Goal: Task Accomplishment & Management: Manage account settings

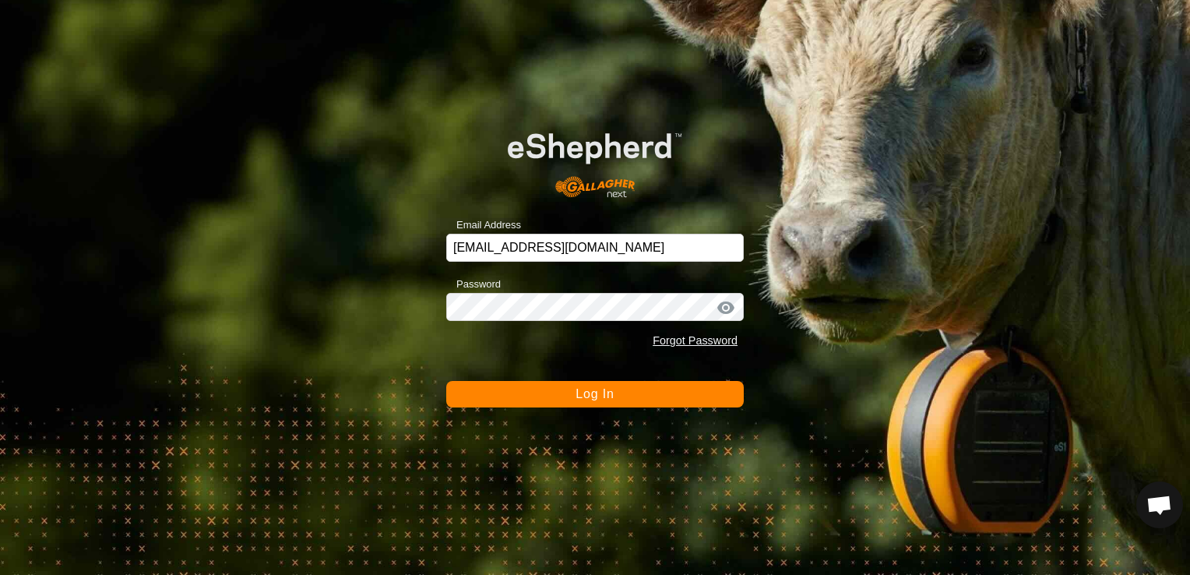
drag, startPoint x: 600, startPoint y: 376, endPoint x: 609, endPoint y: 385, distance: 12.1
click at [609, 385] on form "Email Address [EMAIL_ADDRESS][DOMAIN_NAME] Password Forgot Password Log In" at bounding box center [594, 257] width 297 height 299
drag, startPoint x: 609, startPoint y: 385, endPoint x: 643, endPoint y: 397, distance: 36.5
click at [643, 397] on button "Log In" at bounding box center [594, 394] width 297 height 26
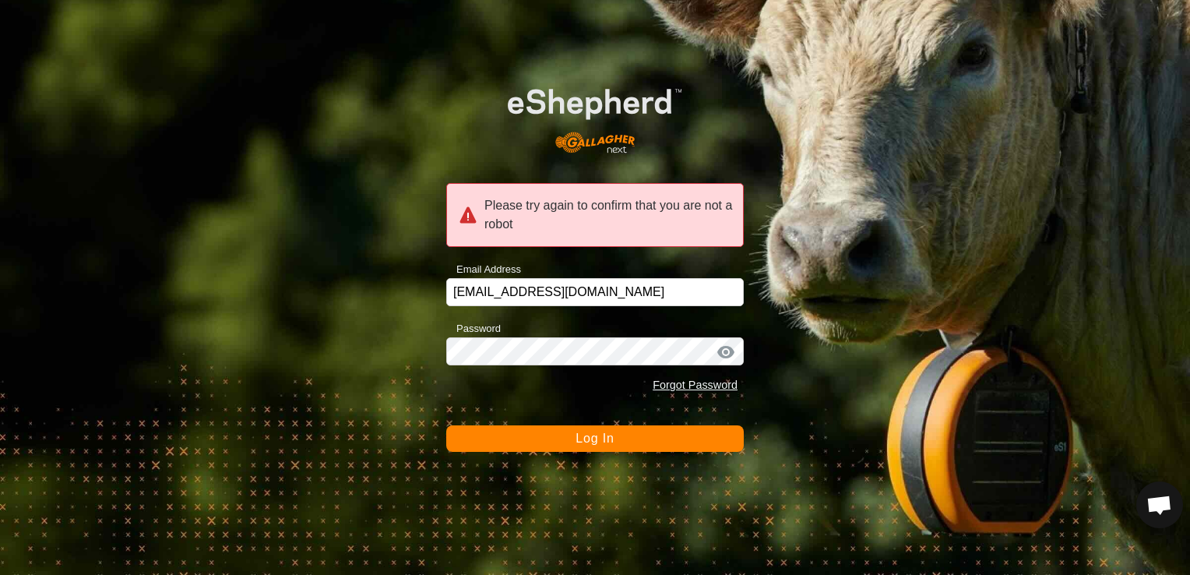
click at [622, 437] on button "Log In" at bounding box center [594, 438] width 297 height 26
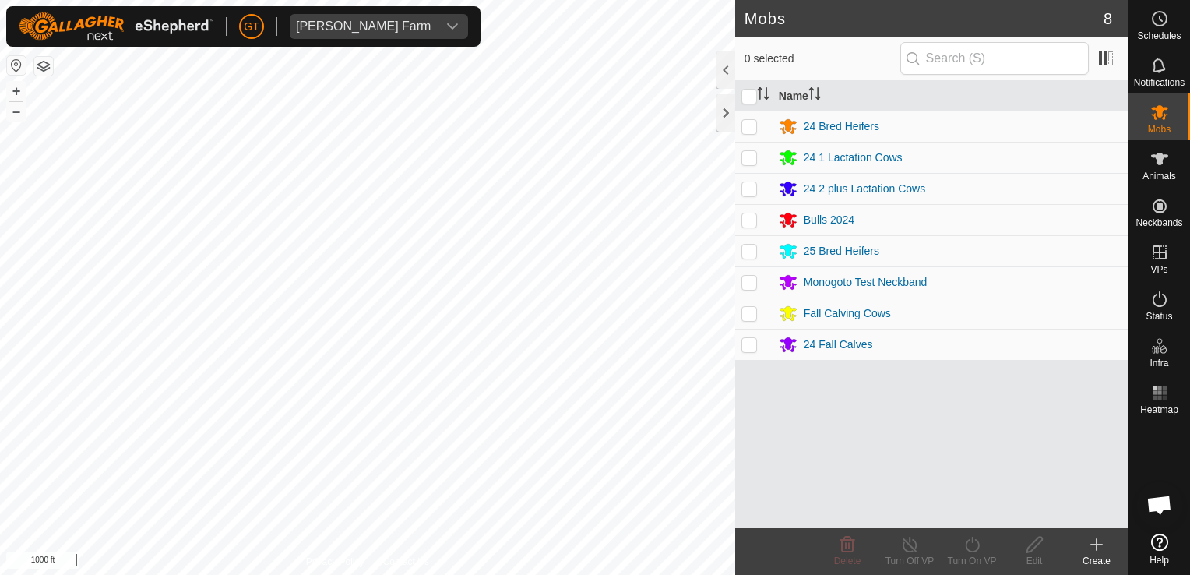
click at [713, 574] on html "[PERSON_NAME] Farm Schedules Notifications Mobs Animals Neckbands VPs Status In…" at bounding box center [595, 287] width 1190 height 575
click at [249, 574] on html "[PERSON_NAME] Farm Schedules Notifications Mobs Animals Neckbands VPs Status In…" at bounding box center [595, 287] width 1190 height 575
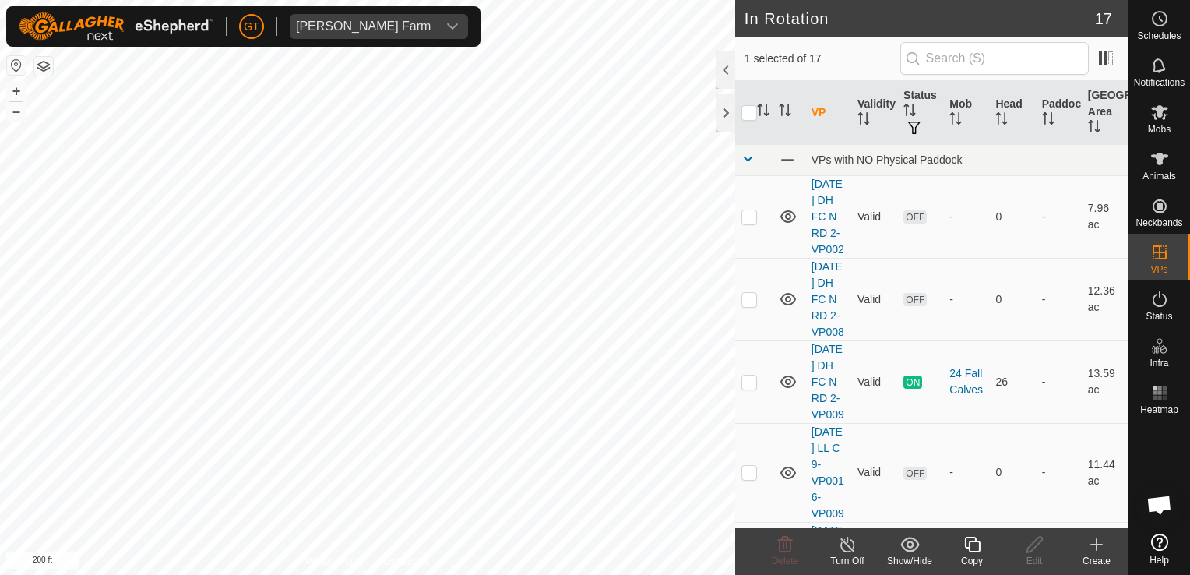
click at [974, 544] on icon at bounding box center [971, 544] width 19 height 19
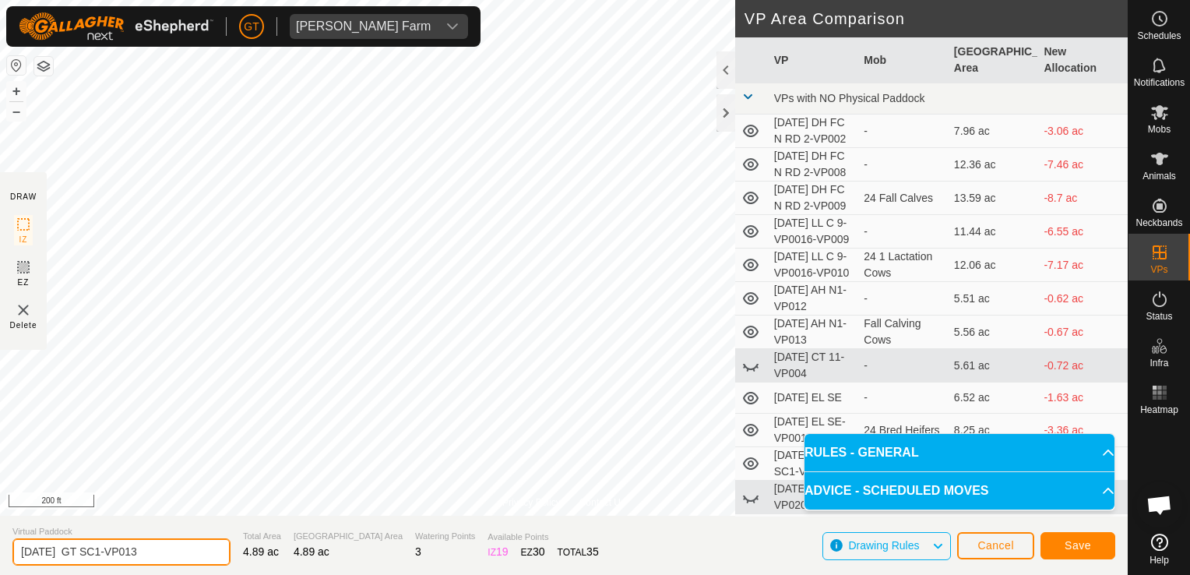
click at [177, 547] on input "[DATE] GT SC1-VP013" at bounding box center [121, 551] width 218 height 27
type input "[DATE] GT NC 1"
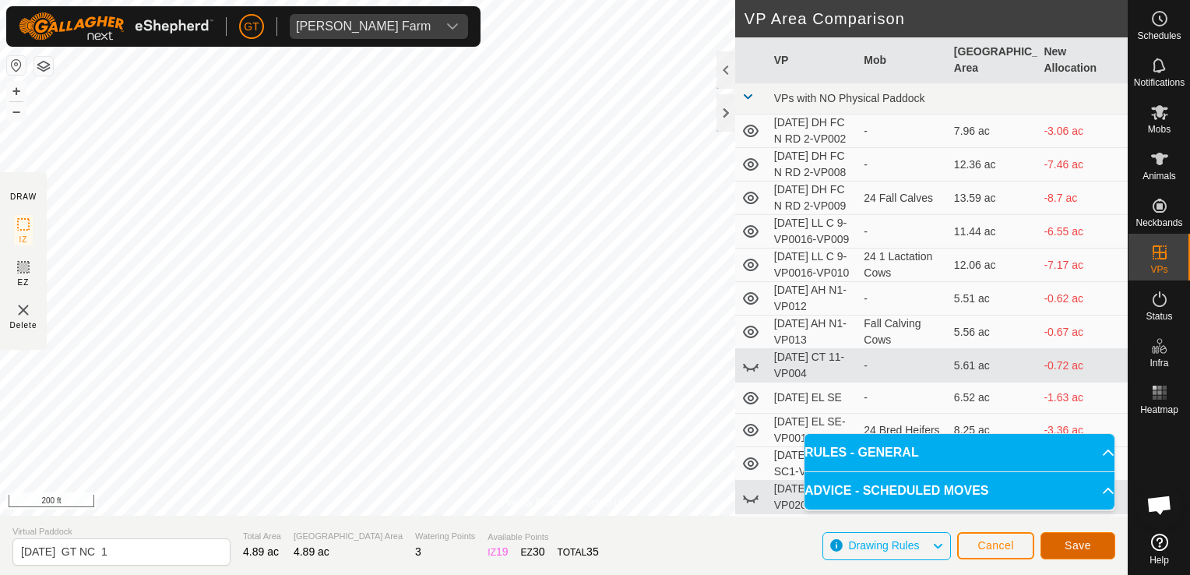
click at [1078, 545] on span "Save" at bounding box center [1077, 545] width 26 height 12
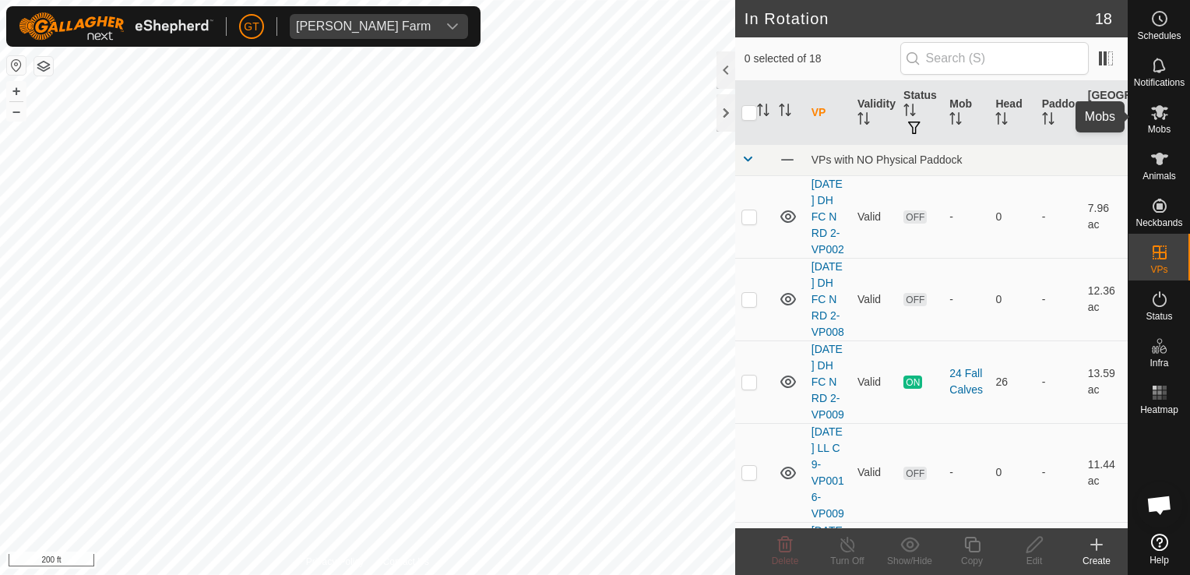
click at [1155, 107] on icon at bounding box center [1159, 112] width 19 height 19
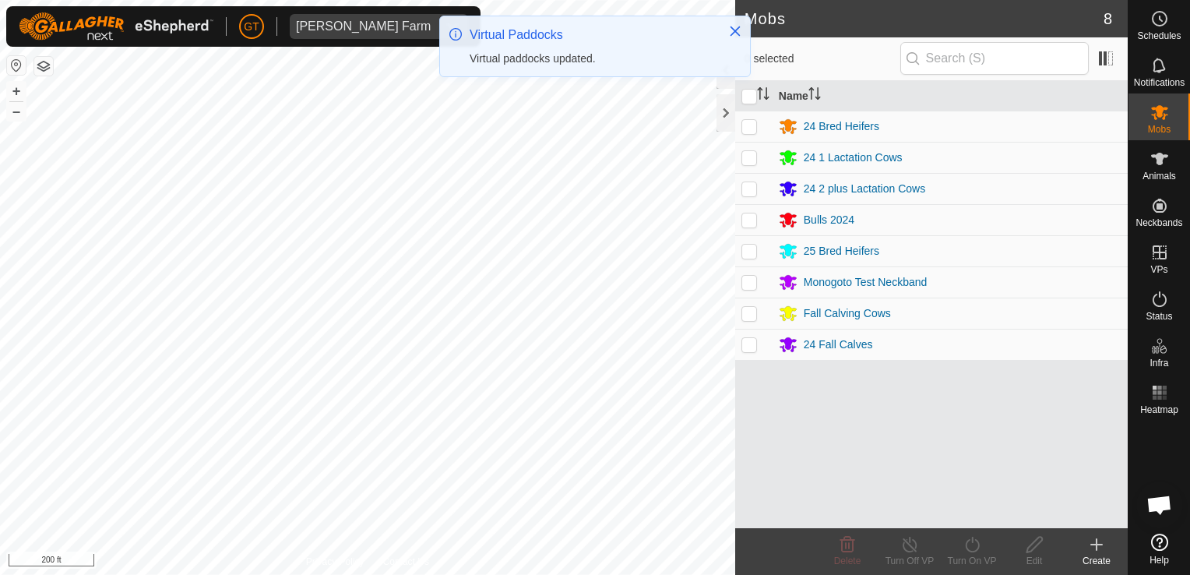
click at [754, 257] on td at bounding box center [753, 250] width 37 height 31
checkbox input "true"
click at [976, 547] on icon at bounding box center [971, 544] width 19 height 19
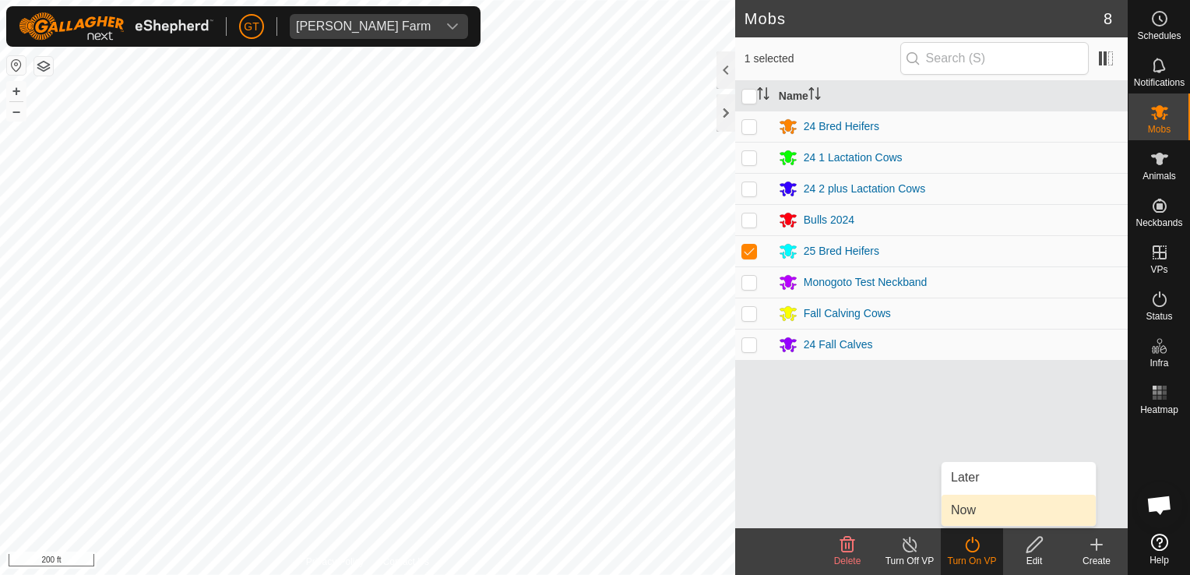
click at [962, 511] on link "Now" at bounding box center [1018, 509] width 154 height 31
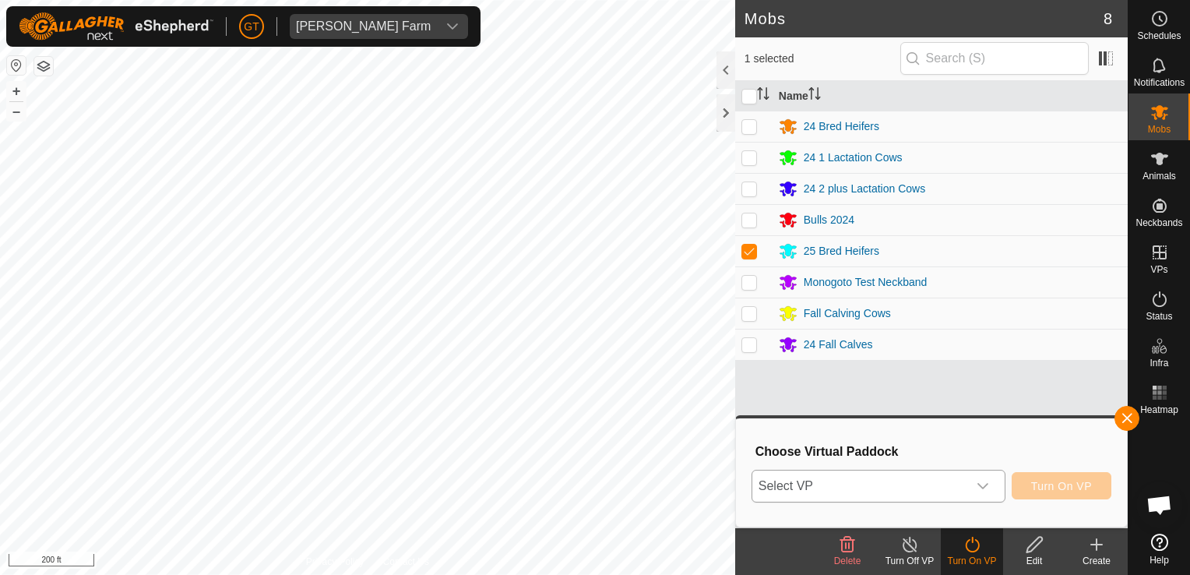
click at [993, 487] on div "dropdown trigger" at bounding box center [982, 485] width 31 height 31
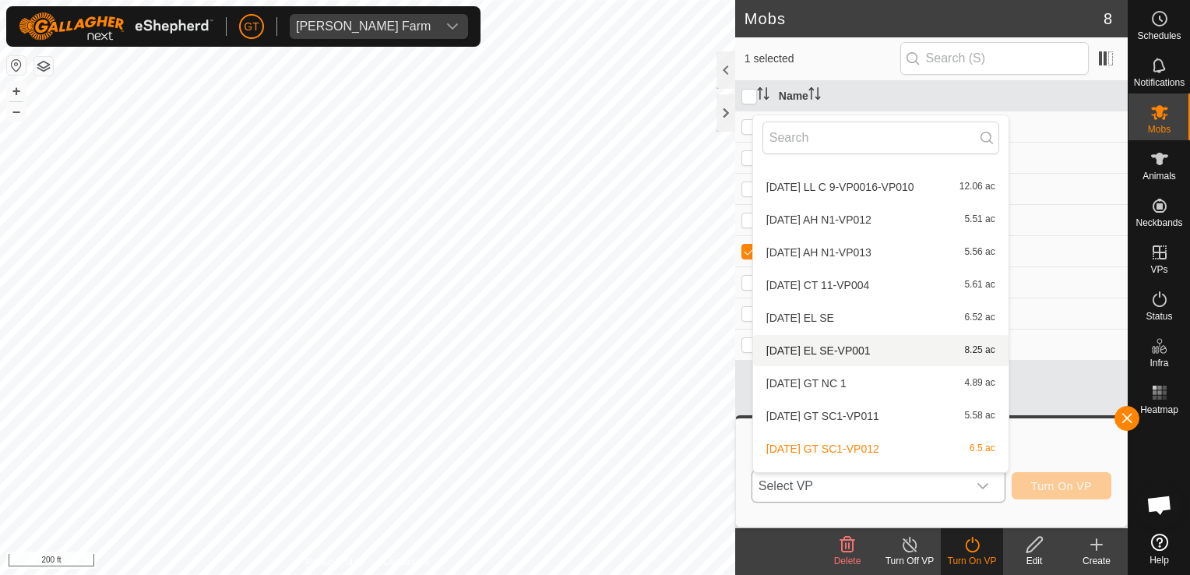
scroll to position [234, 0]
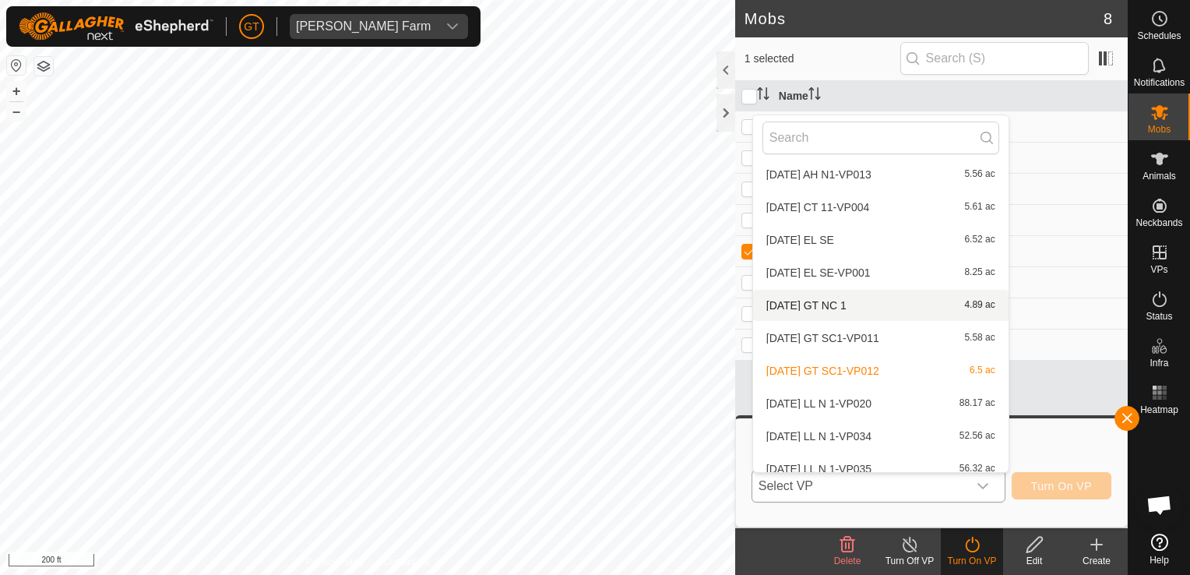
click at [894, 306] on li "[DATE] GT NC 1 4.89 ac" at bounding box center [880, 305] width 255 height 31
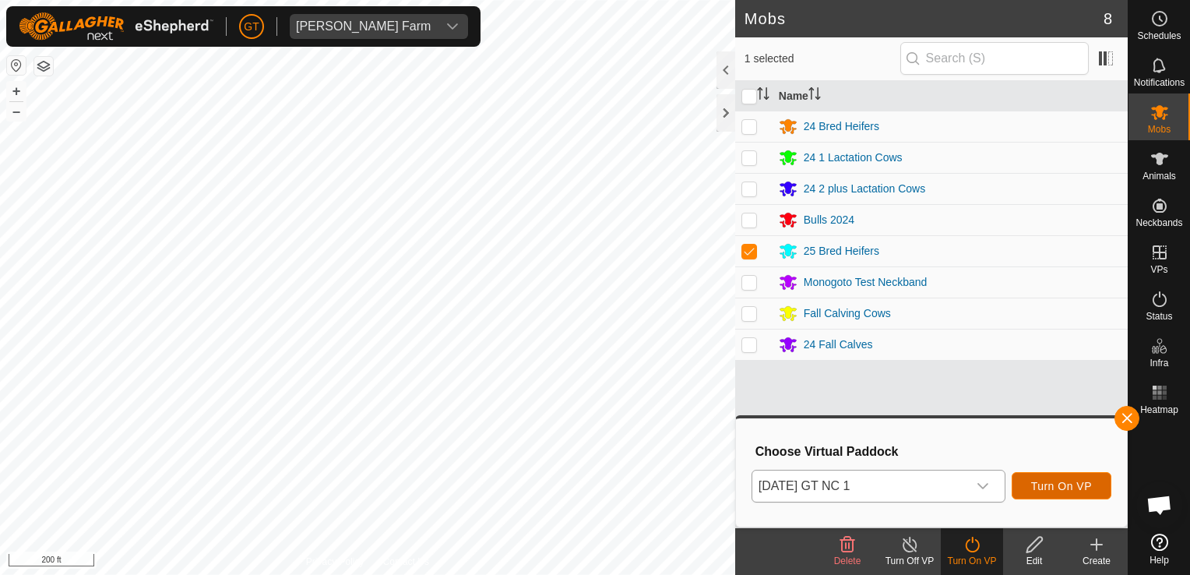
click at [1048, 492] on button "Turn On VP" at bounding box center [1062, 485] width 100 height 27
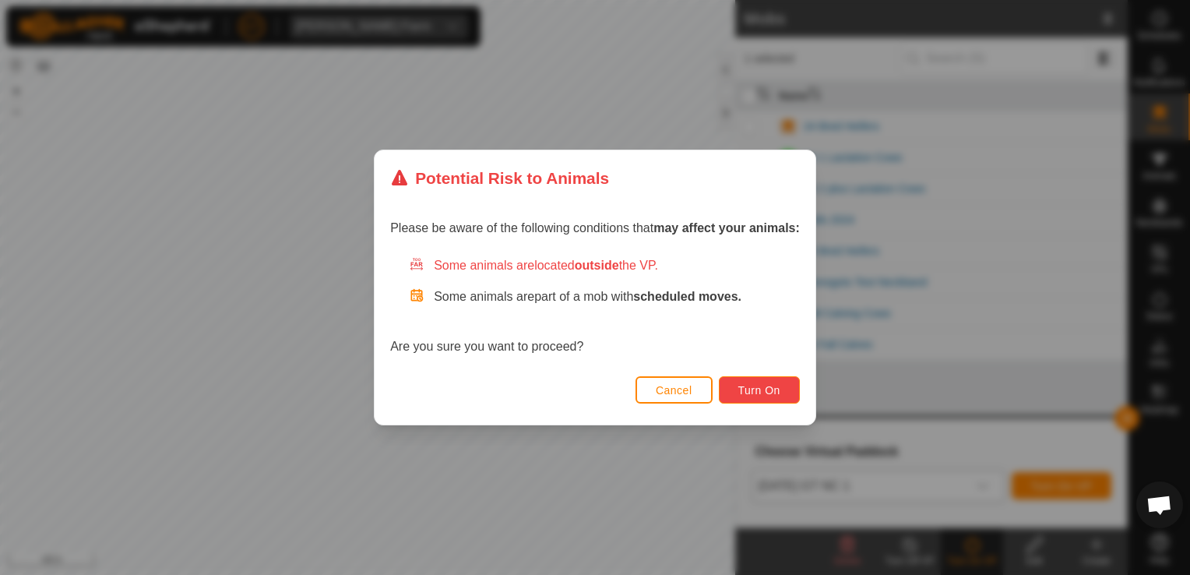
click at [762, 395] on span "Turn On" at bounding box center [759, 390] width 42 height 12
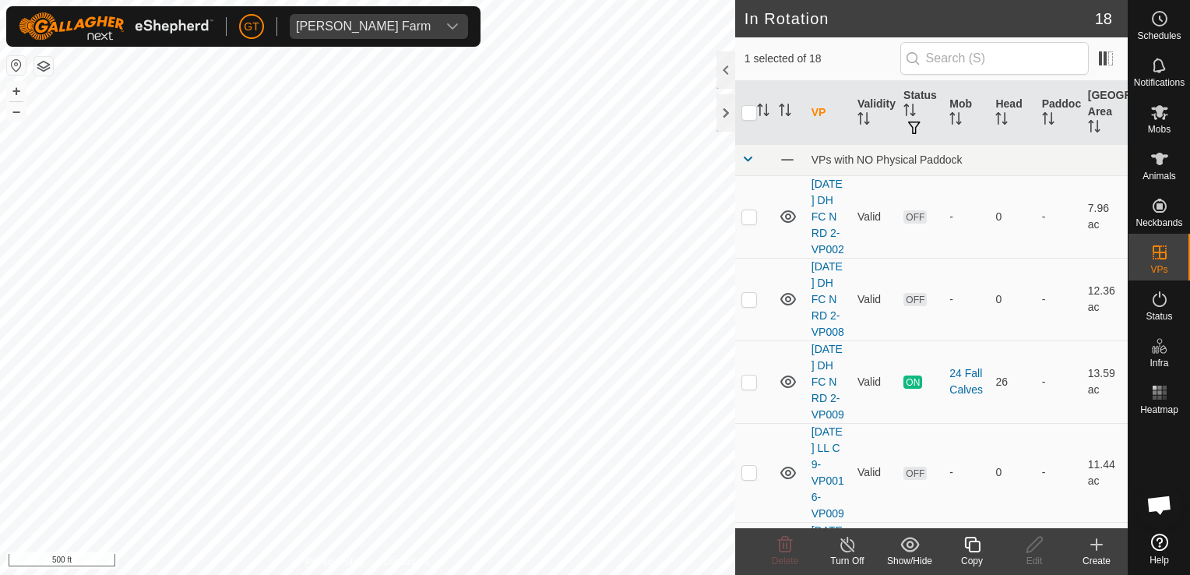
checkbox input "true"
checkbox input "false"
click at [977, 539] on icon at bounding box center [971, 544] width 19 height 19
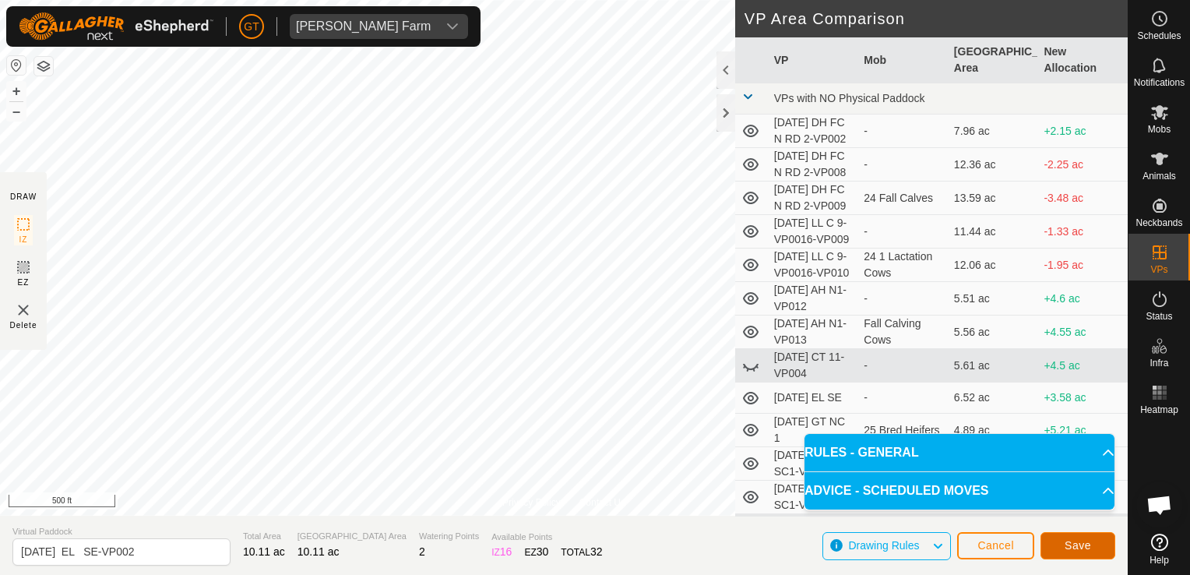
click at [1066, 550] on span "Save" at bounding box center [1077, 545] width 26 height 12
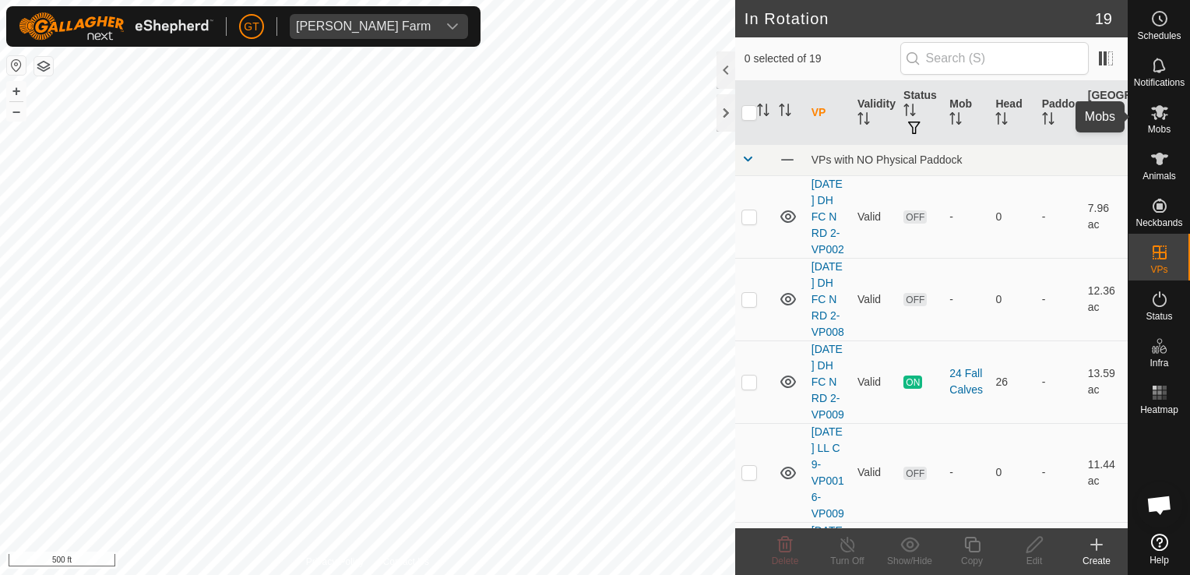
click at [1157, 105] on icon at bounding box center [1159, 112] width 17 height 15
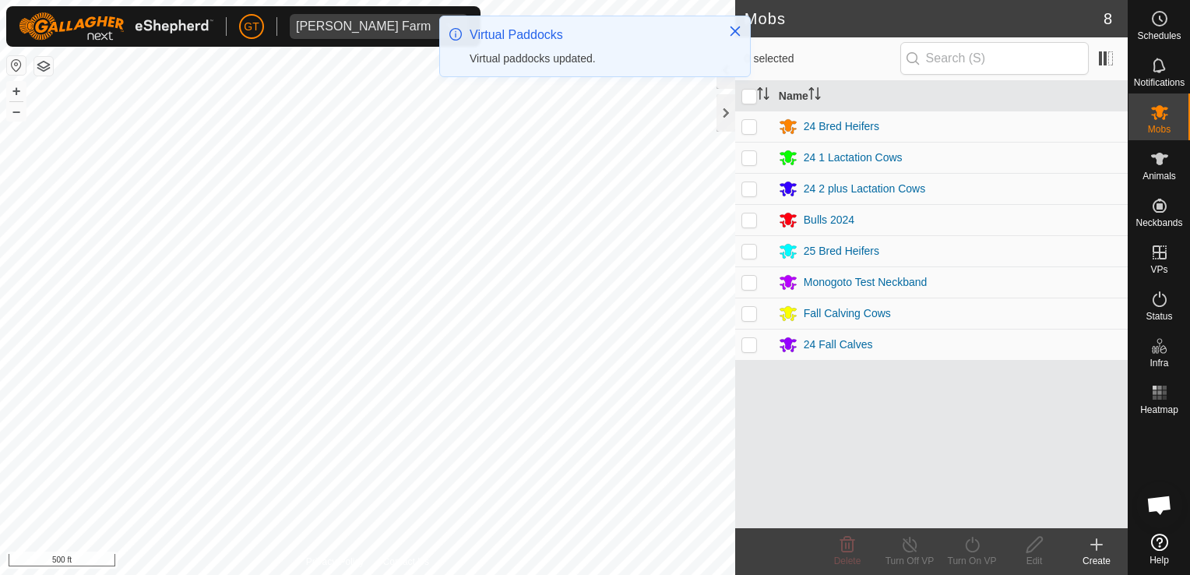
click at [743, 114] on td at bounding box center [753, 126] width 37 height 31
checkbox input "true"
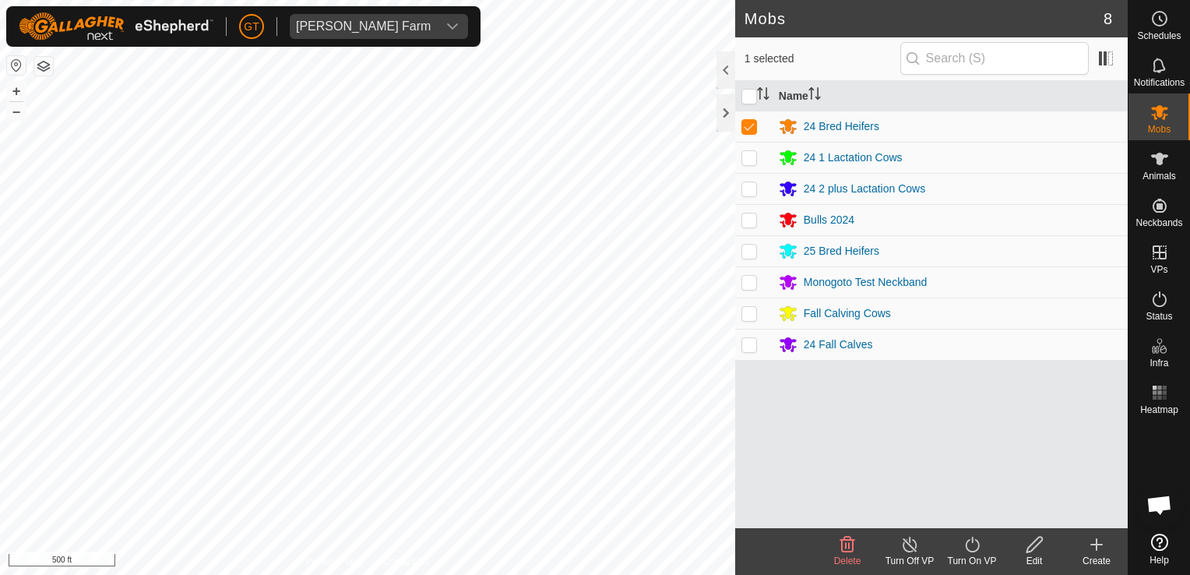
click at [966, 538] on icon at bounding box center [971, 544] width 19 height 19
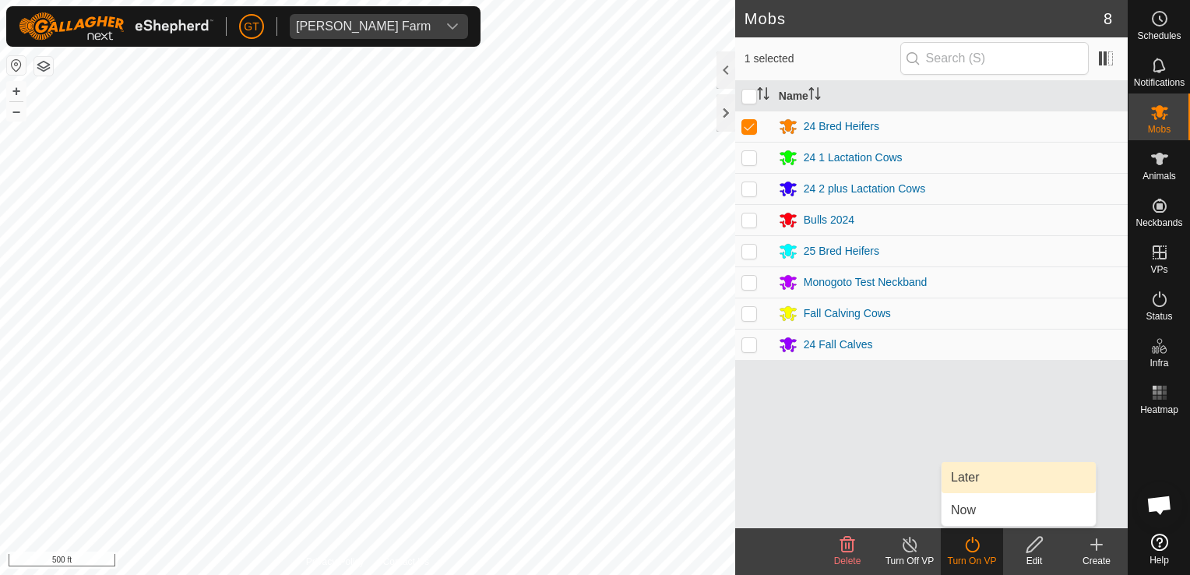
click at [982, 477] on link "Later" at bounding box center [1018, 477] width 154 height 31
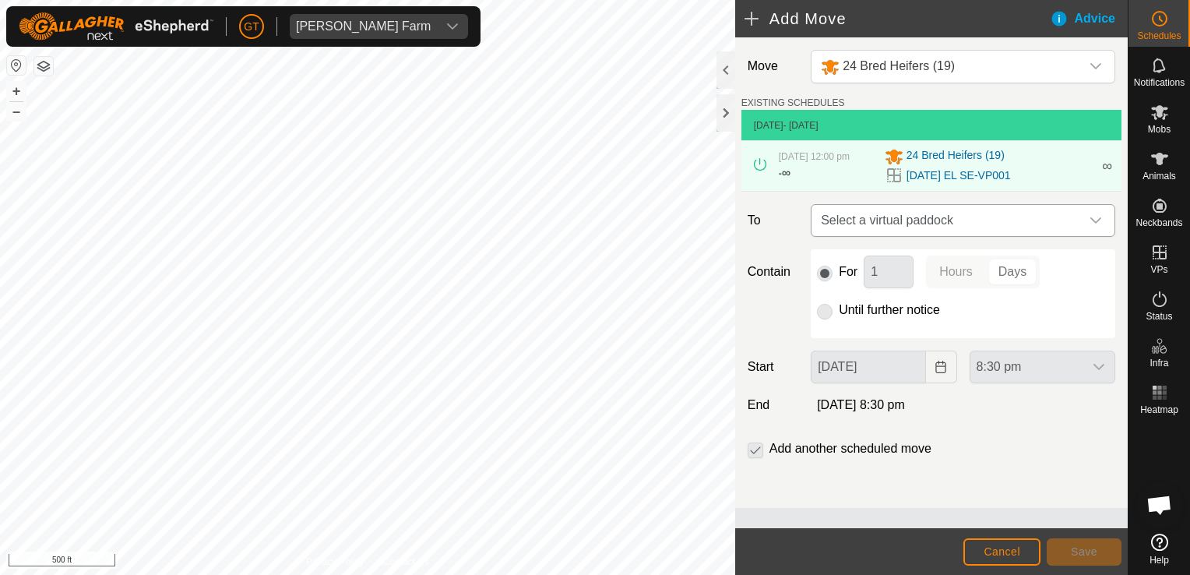
click at [1096, 223] on div "dropdown trigger" at bounding box center [1095, 220] width 31 height 31
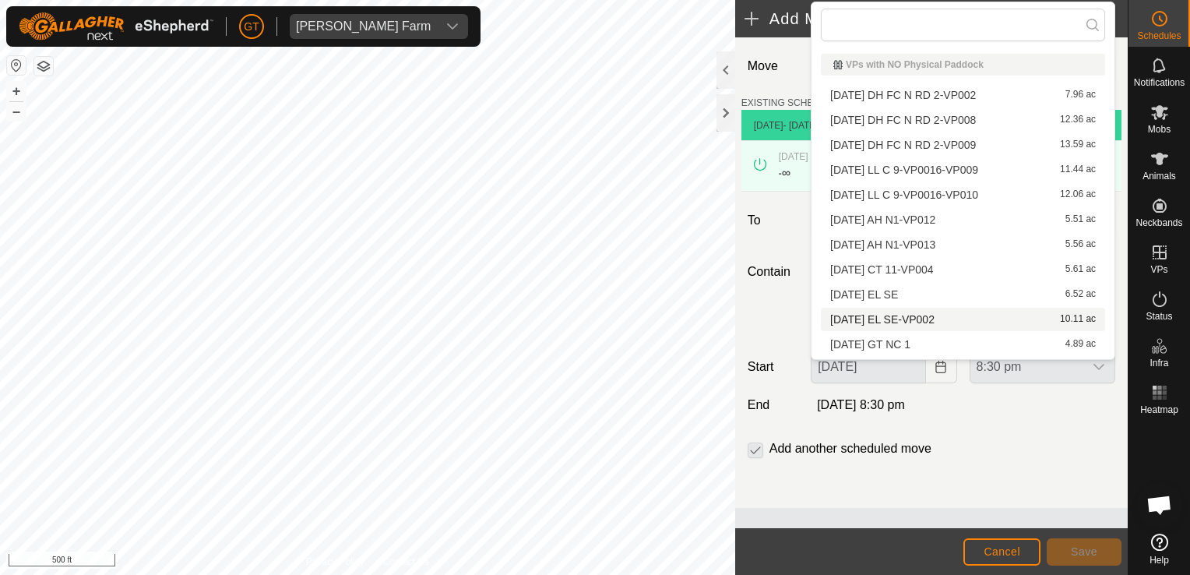
click at [959, 313] on li "[DATE] EL SE-VP002 10.11 ac" at bounding box center [963, 319] width 284 height 23
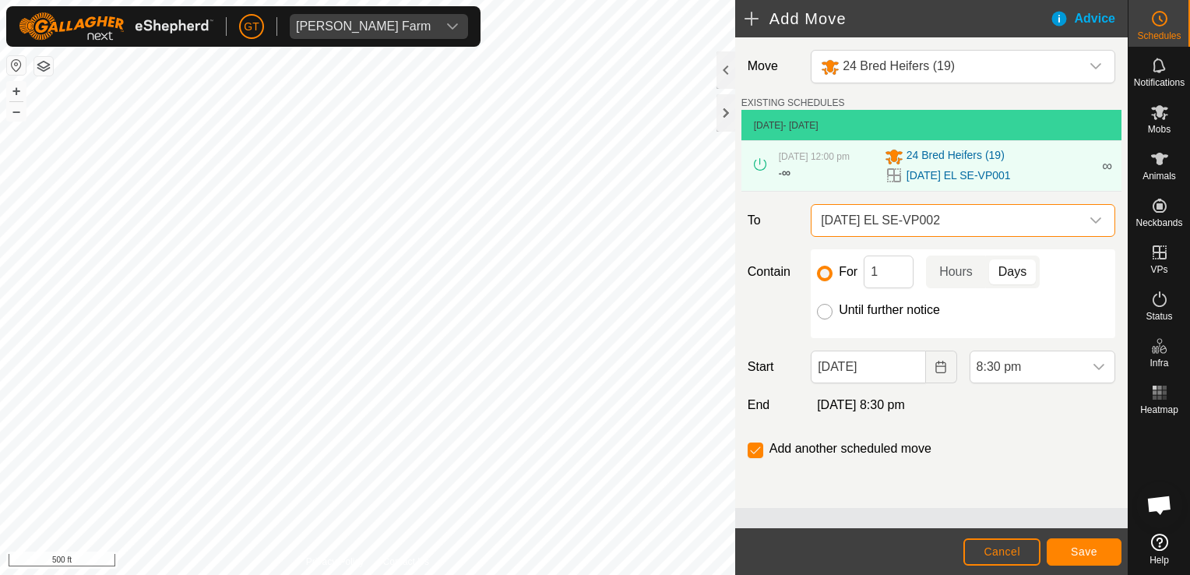
click at [825, 319] on input "Until further notice" at bounding box center [825, 312] width 16 height 16
radio input "true"
checkbox input "false"
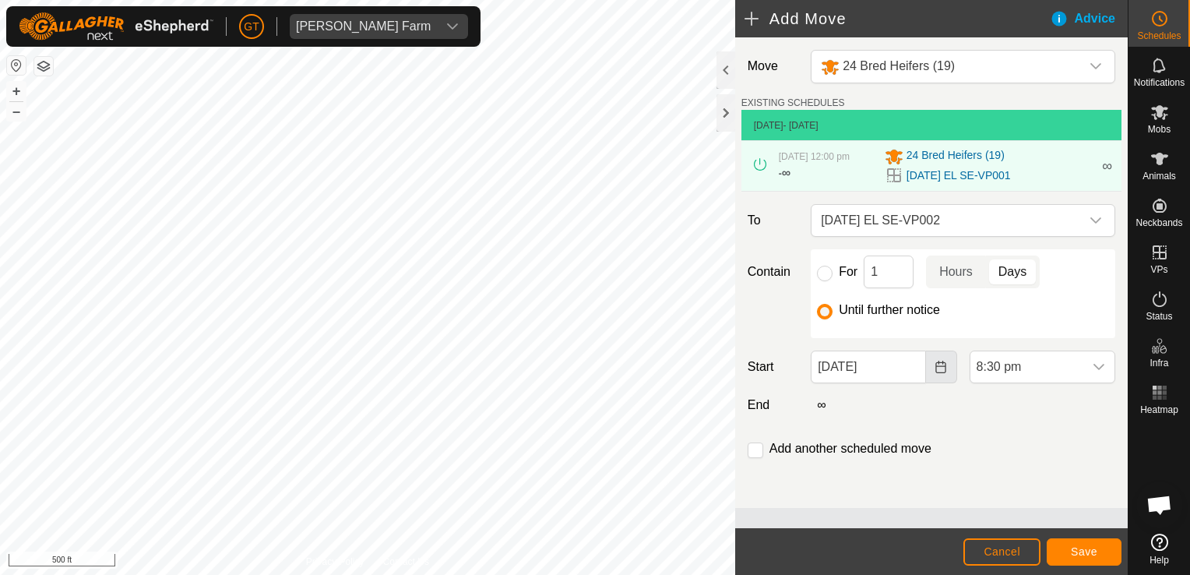
click at [944, 373] on icon "Choose Date" at bounding box center [940, 367] width 12 height 12
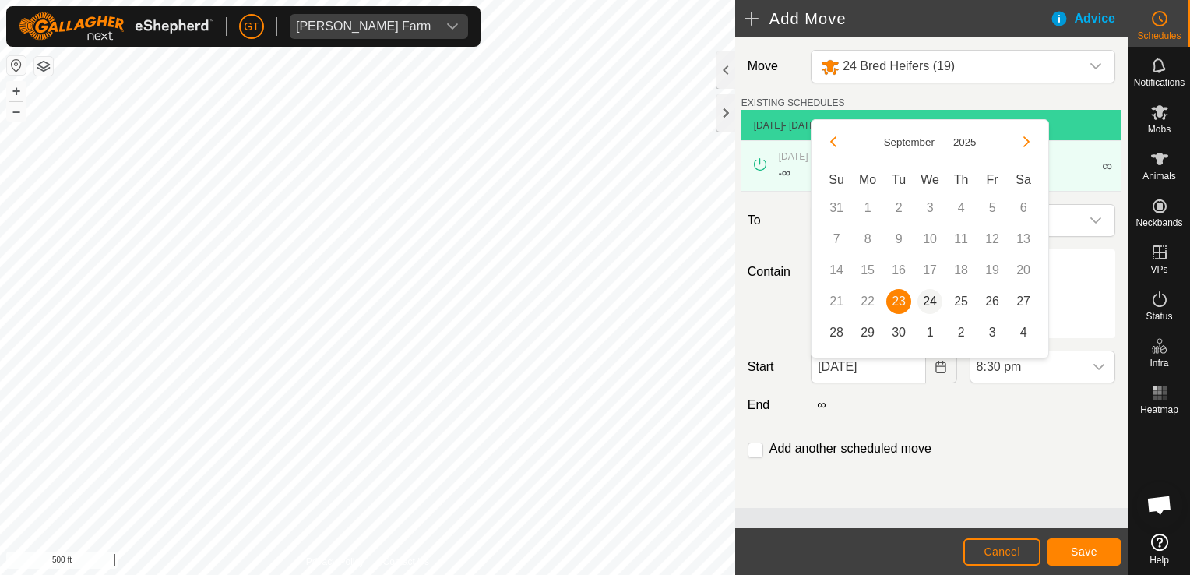
drag, startPoint x: 934, startPoint y: 304, endPoint x: 950, endPoint y: 301, distance: 15.9
click at [934, 304] on span "24" at bounding box center [929, 301] width 25 height 25
type input "[DATE]"
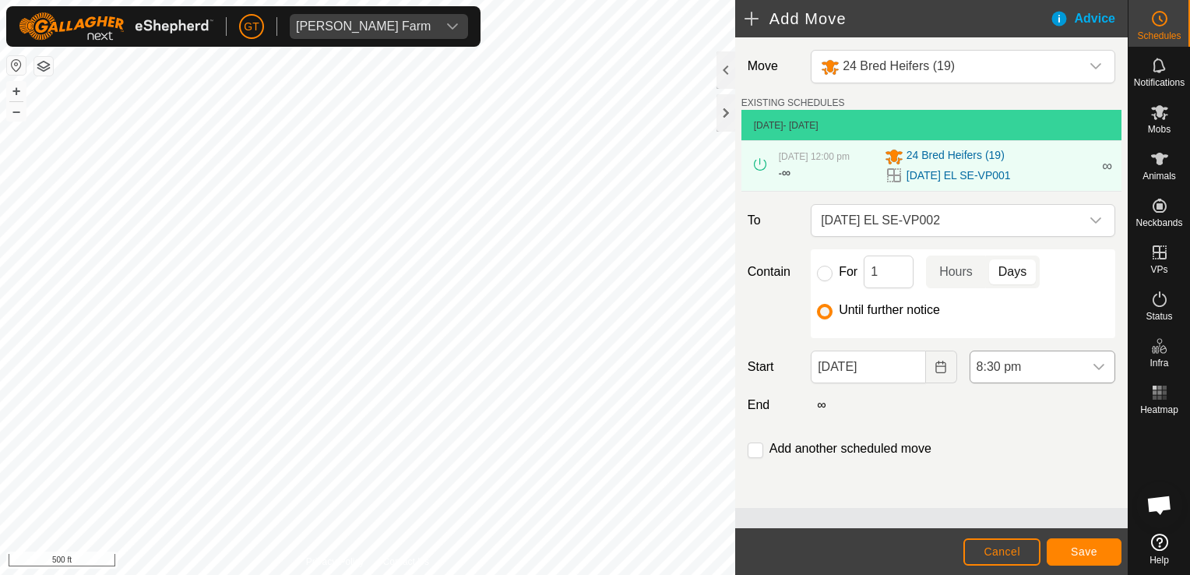
click at [1096, 373] on icon "dropdown trigger" at bounding box center [1099, 367] width 12 height 12
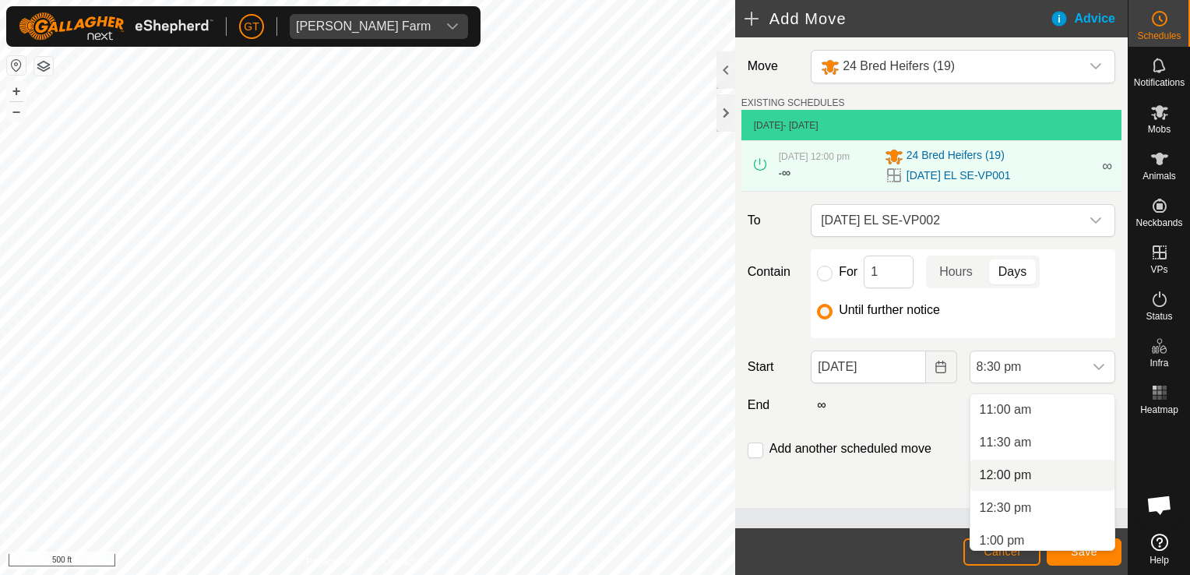
click at [1042, 473] on li "12:00 pm" at bounding box center [1042, 474] width 144 height 31
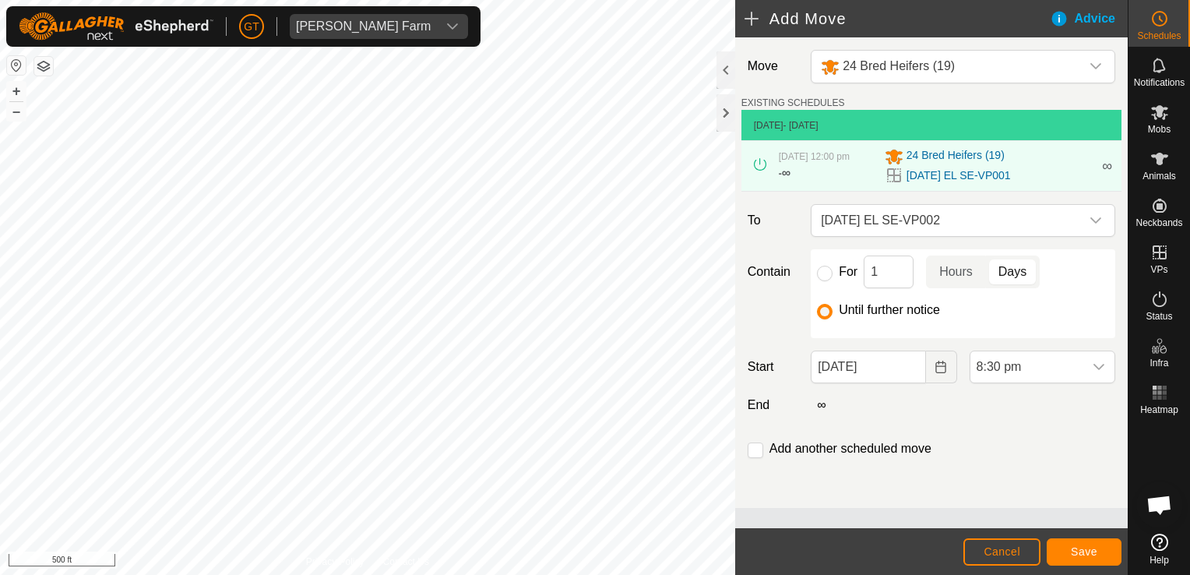
scroll to position [1216, 0]
click at [1084, 544] on button "Save" at bounding box center [1084, 551] width 75 height 27
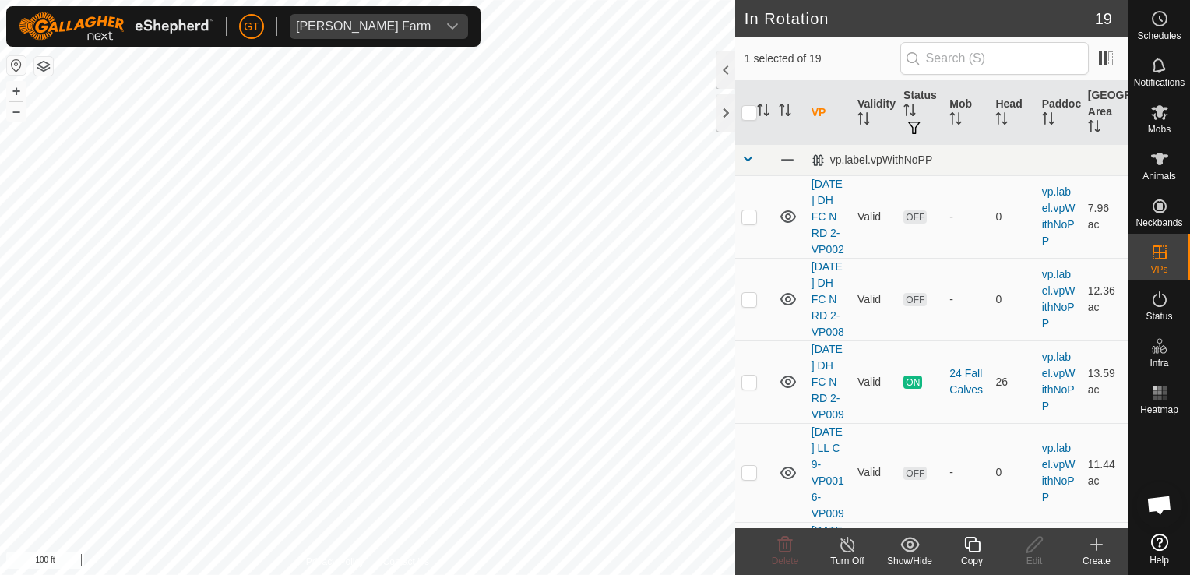
click at [973, 544] on icon at bounding box center [971, 544] width 19 height 19
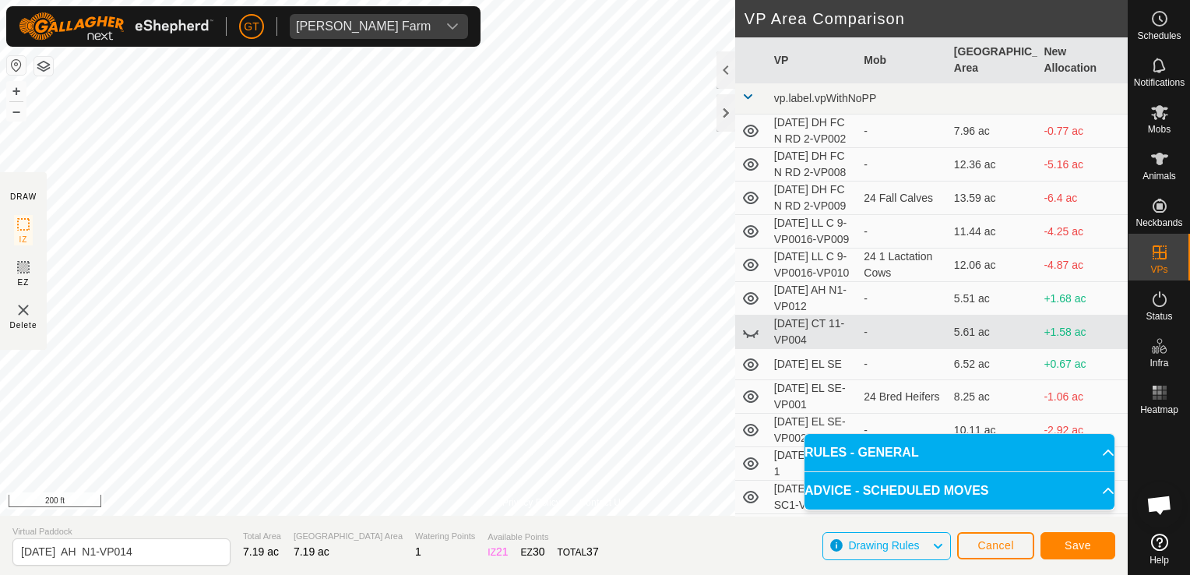
click at [23, 329] on div "Privacy Policy Contact Us Type: Inclusion Zone undefined Animal + – ⇧ i 200 ft …" at bounding box center [564, 287] width 1128 height 575
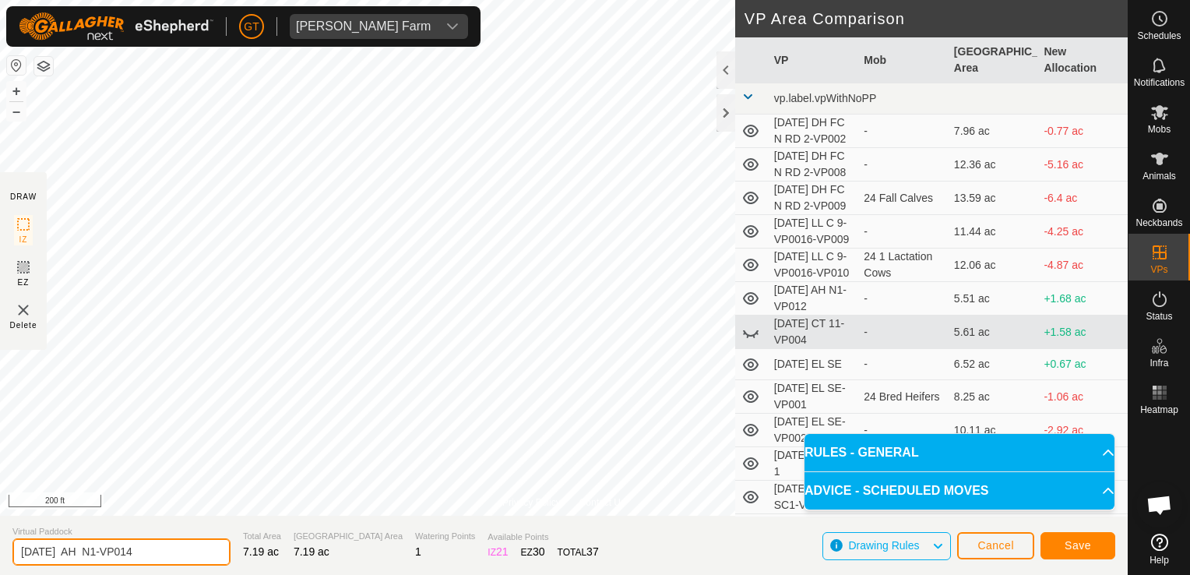
click at [159, 552] on input "[DATE] AH N1-VP014" at bounding box center [121, 551] width 218 height 27
click at [104, 551] on input "[DATE] AH NBUILDINGS" at bounding box center [121, 551] width 218 height 27
type input "[DATE] AH N BUILDINGS"
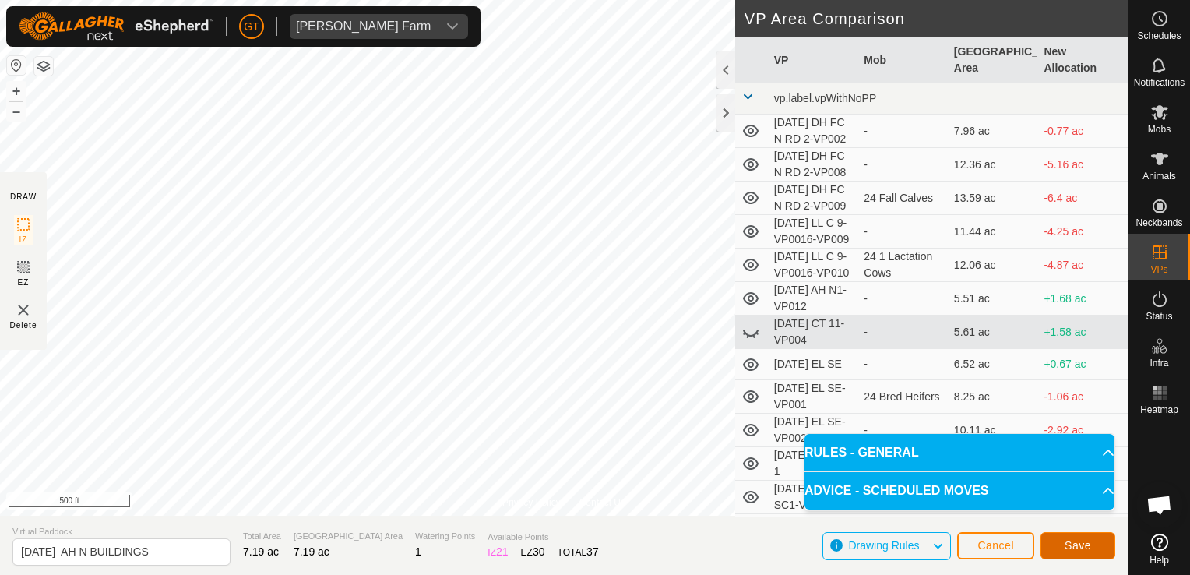
click at [1068, 549] on span "Save" at bounding box center [1077, 545] width 26 height 12
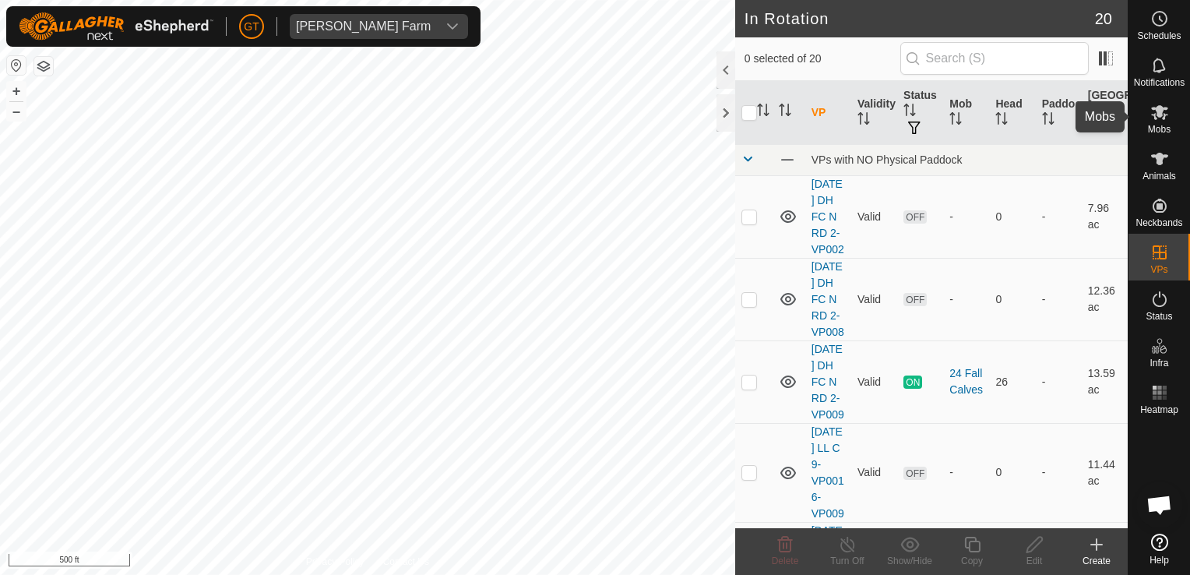
click at [1158, 114] on icon at bounding box center [1159, 112] width 17 height 15
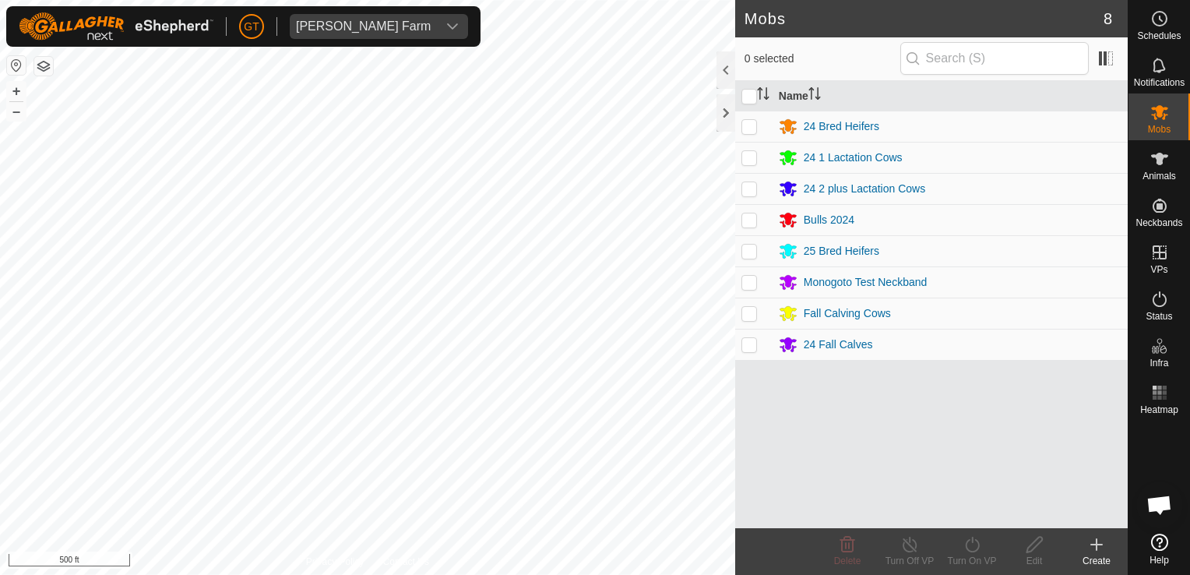
click at [753, 316] on p-checkbox at bounding box center [749, 313] width 16 height 12
checkbox input "true"
click at [974, 544] on icon at bounding box center [971, 544] width 19 height 19
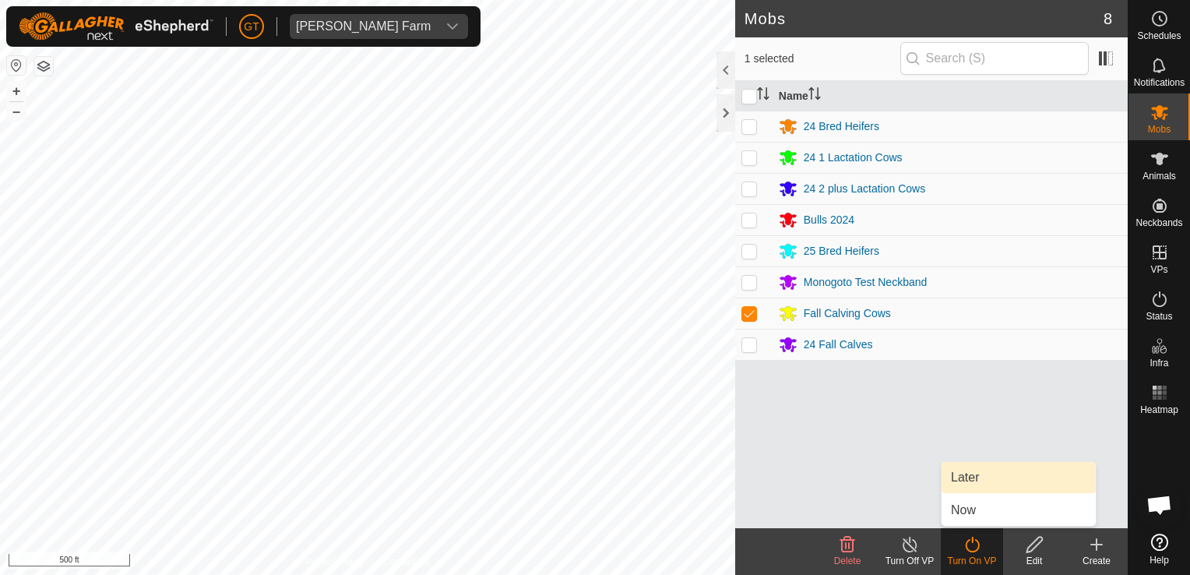
click at [971, 475] on link "Later" at bounding box center [1018, 477] width 154 height 31
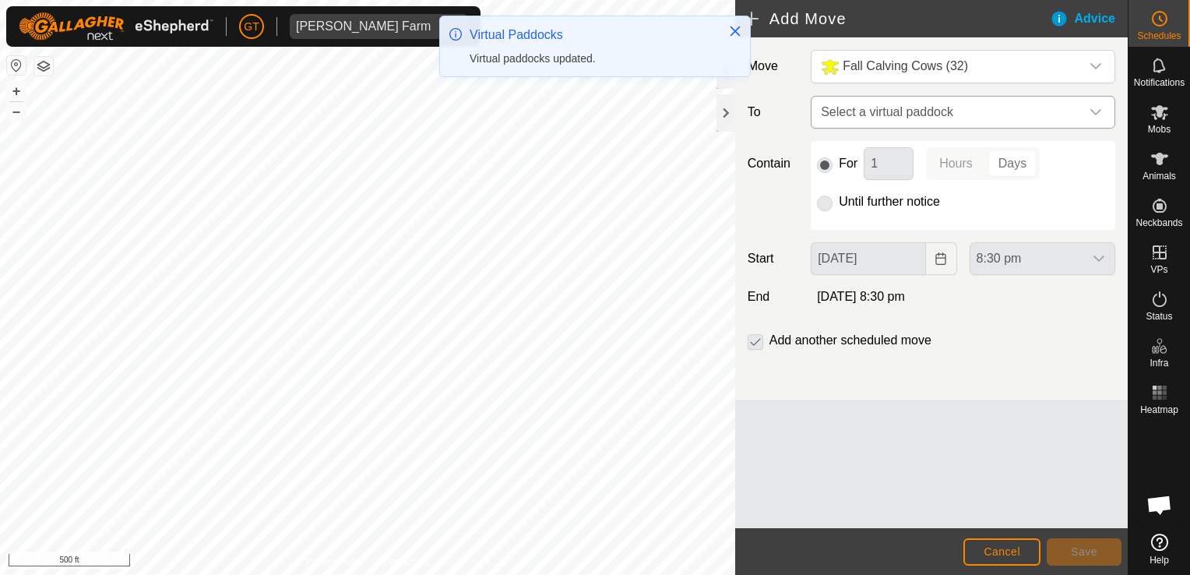
click at [1097, 111] on icon "dropdown trigger" at bounding box center [1095, 112] width 11 height 6
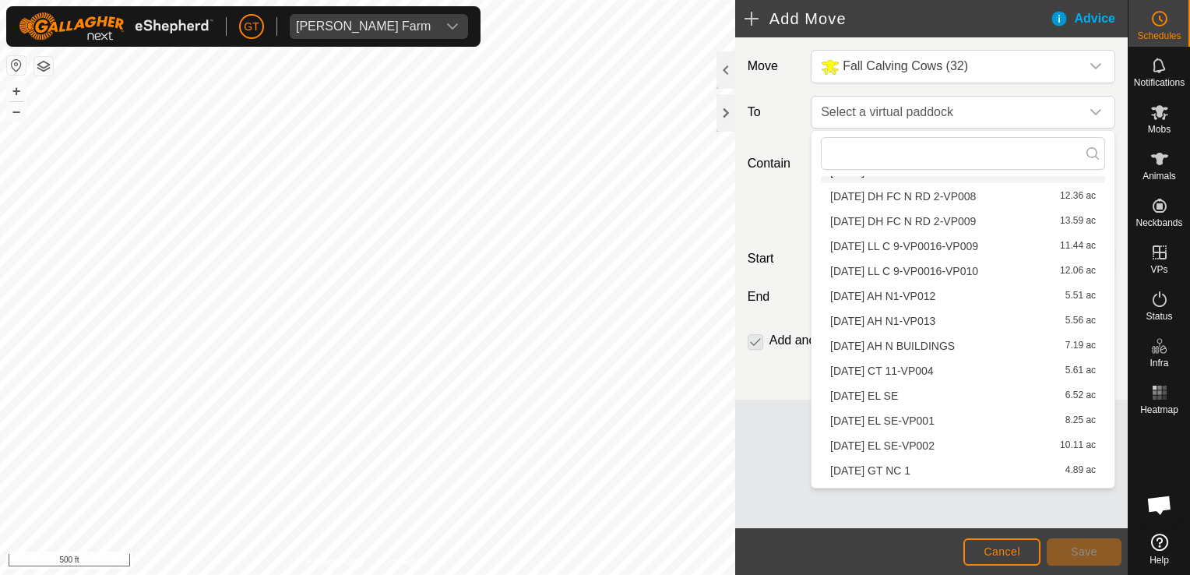
scroll to position [78, 0]
click at [981, 318] on li "[DATE] AH N BUILDINGS 7.19 ac" at bounding box center [963, 319] width 284 height 23
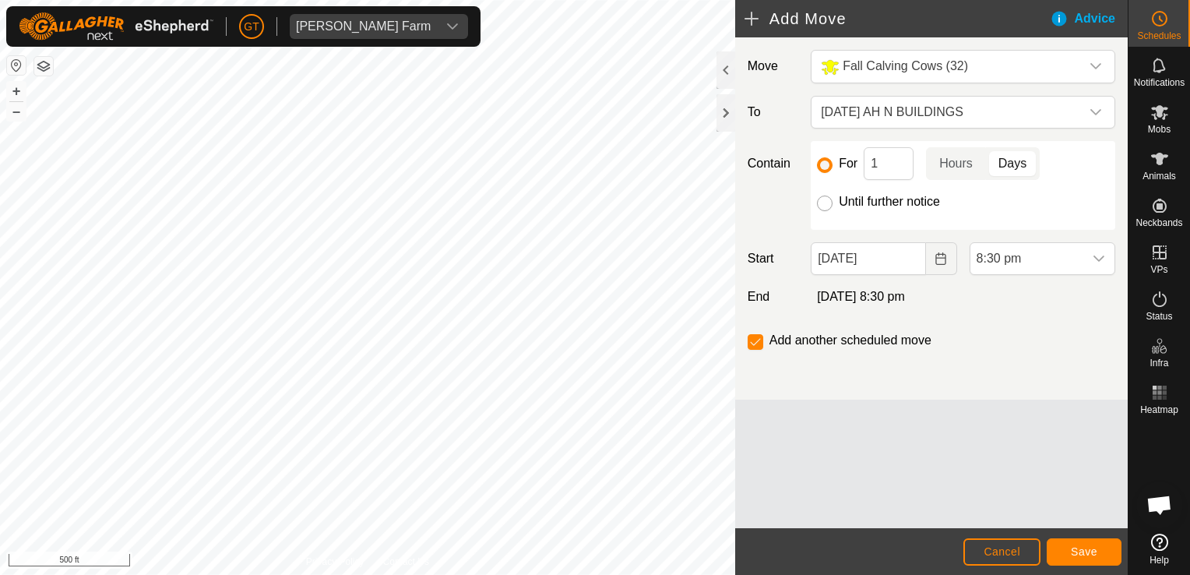
click at [829, 197] on input "Until further notice" at bounding box center [825, 203] width 16 height 16
radio input "true"
checkbox input "false"
click at [938, 262] on icon "Choose Date" at bounding box center [940, 258] width 12 height 12
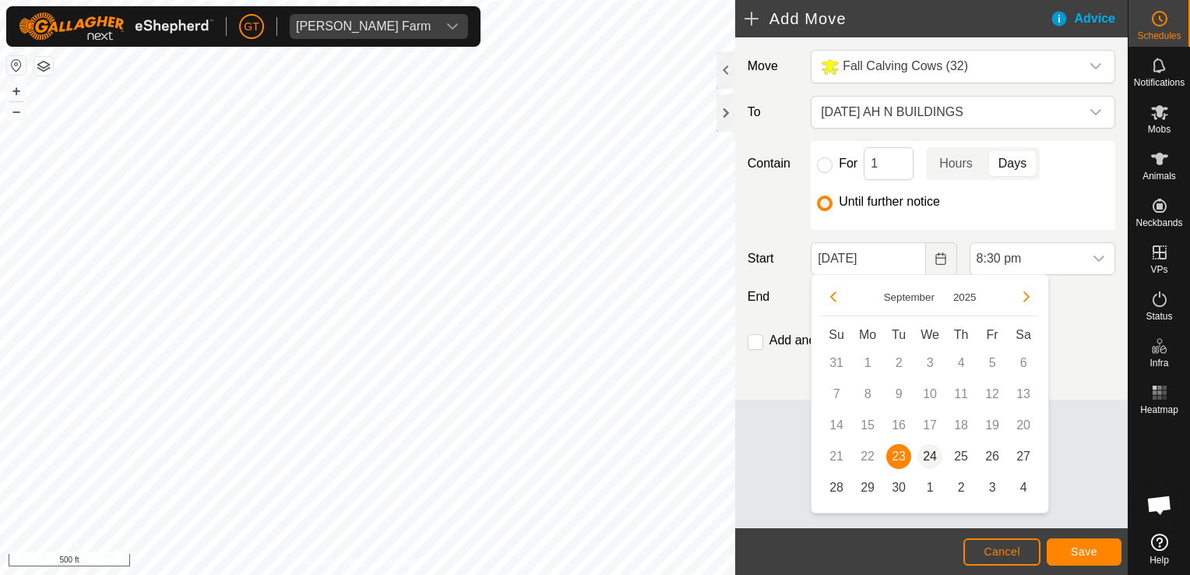
click at [930, 458] on span "24" at bounding box center [929, 456] width 25 height 25
type input "[DATE]"
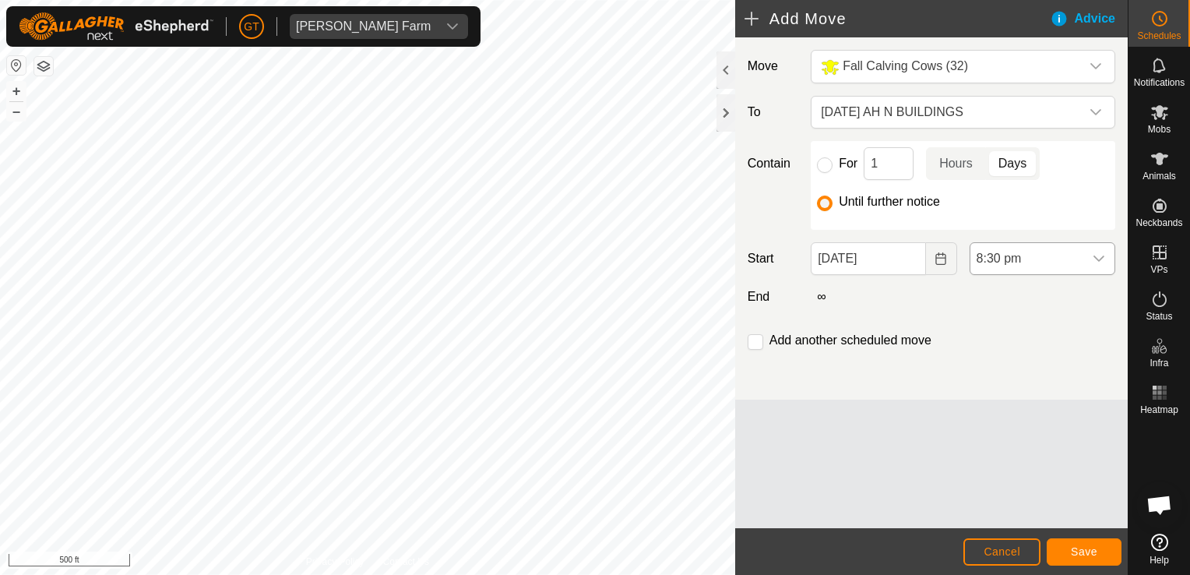
click at [1099, 251] on div "dropdown trigger" at bounding box center [1098, 258] width 31 height 31
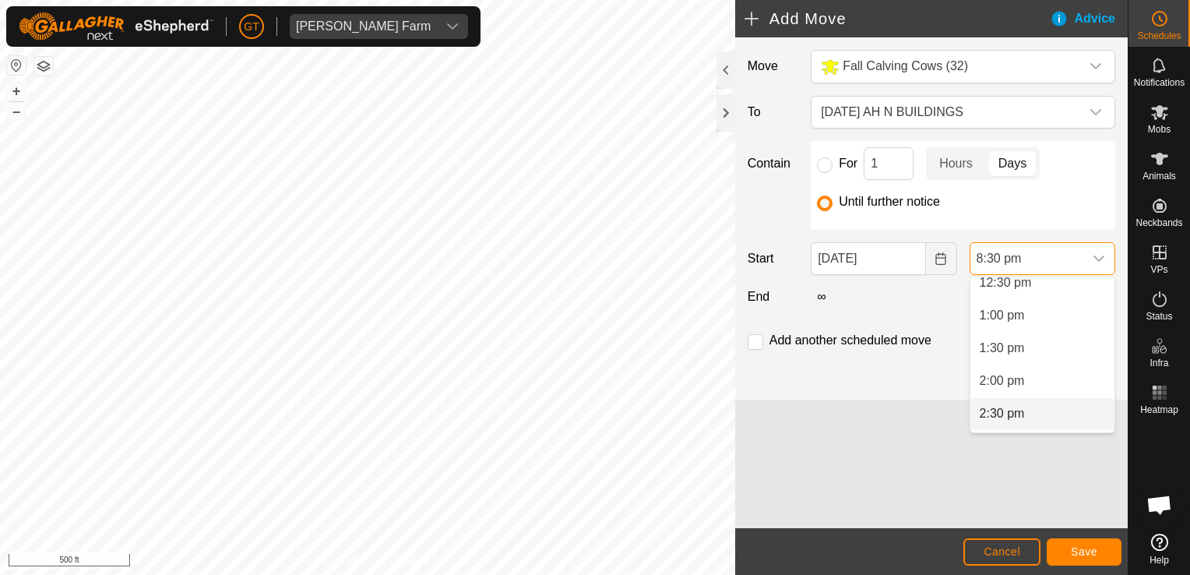
scroll to position [743, 0]
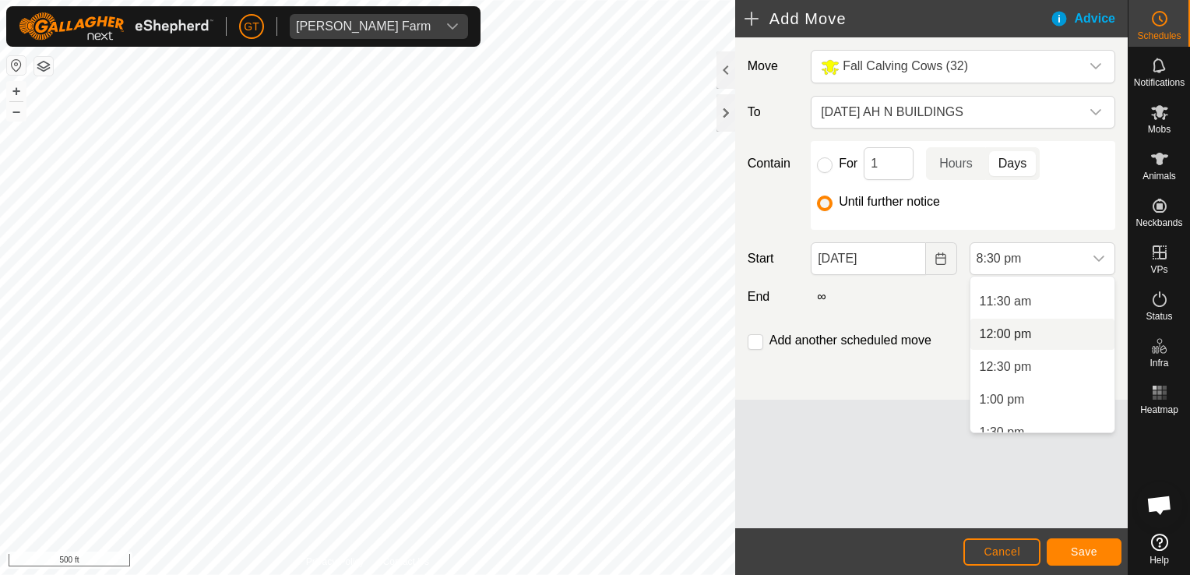
click at [1052, 336] on li "12:00 pm" at bounding box center [1042, 333] width 144 height 31
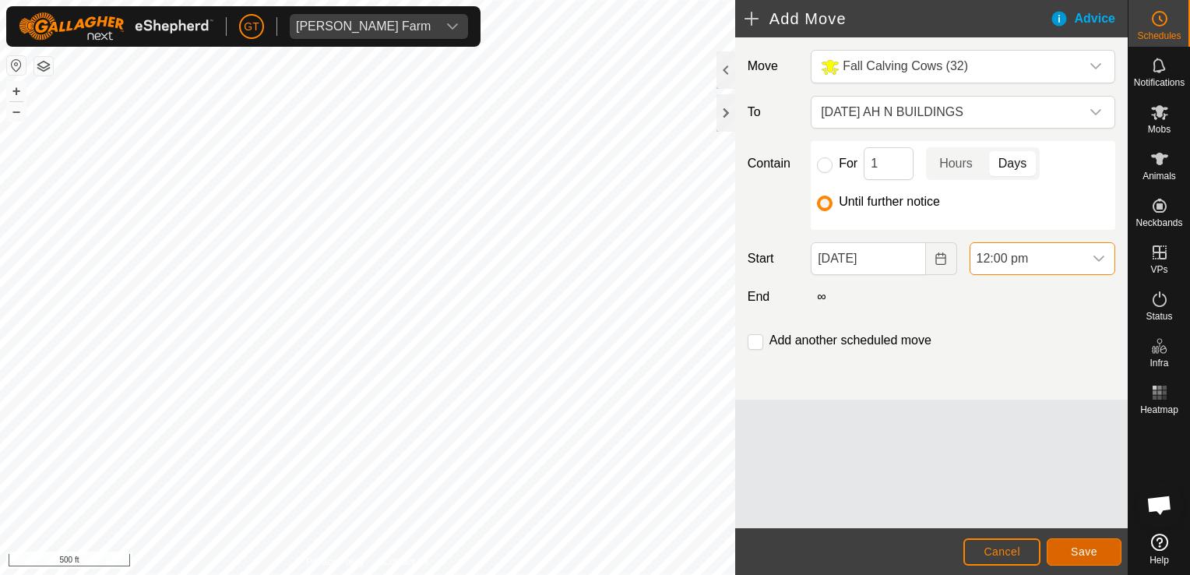
click at [1069, 547] on button "Save" at bounding box center [1084, 551] width 75 height 27
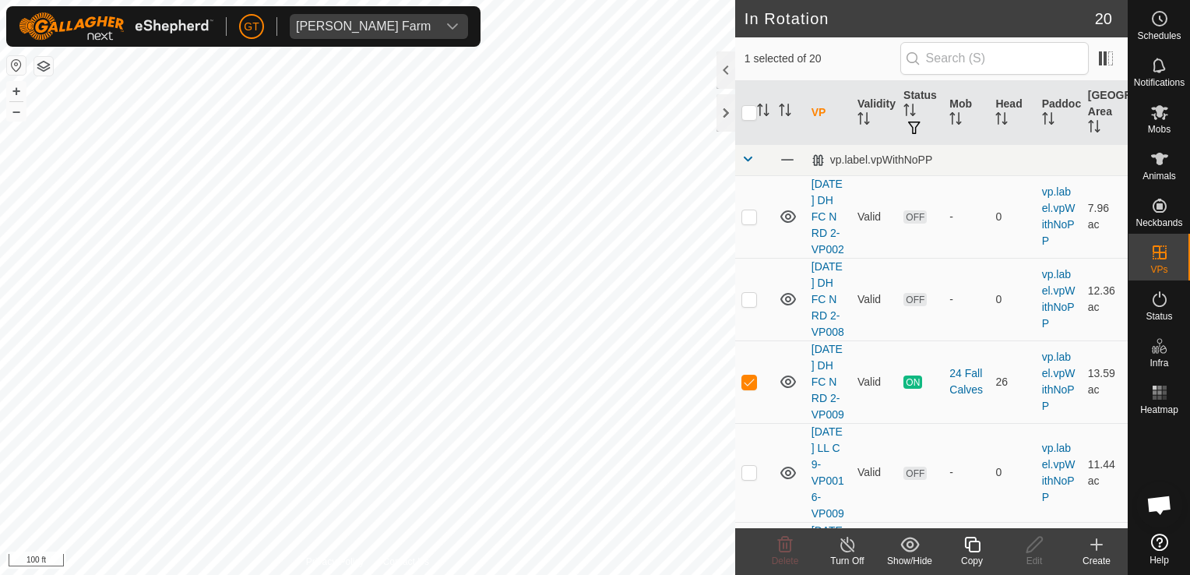
click at [973, 540] on icon at bounding box center [971, 544] width 19 height 19
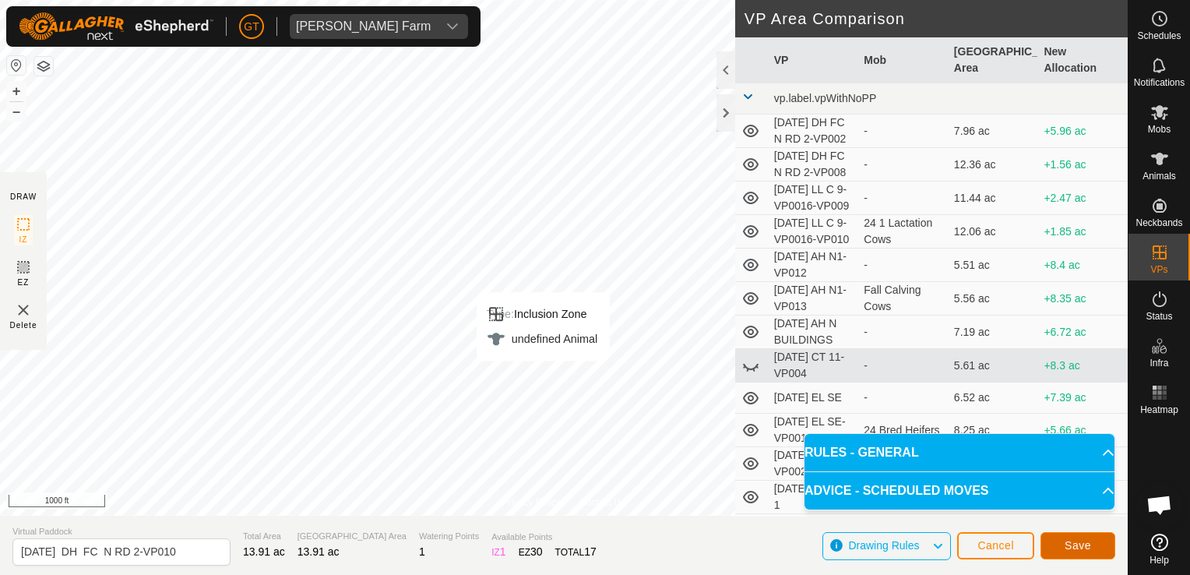
click at [1092, 543] on button "Save" at bounding box center [1077, 545] width 75 height 27
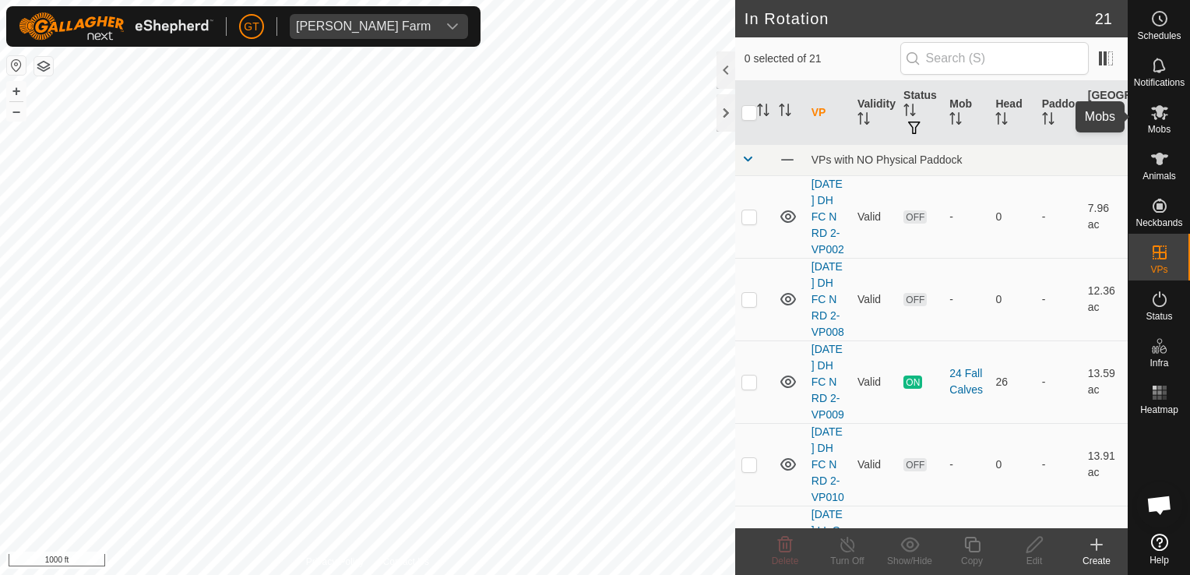
click at [1160, 100] on es-mob-svg-icon at bounding box center [1159, 112] width 28 height 25
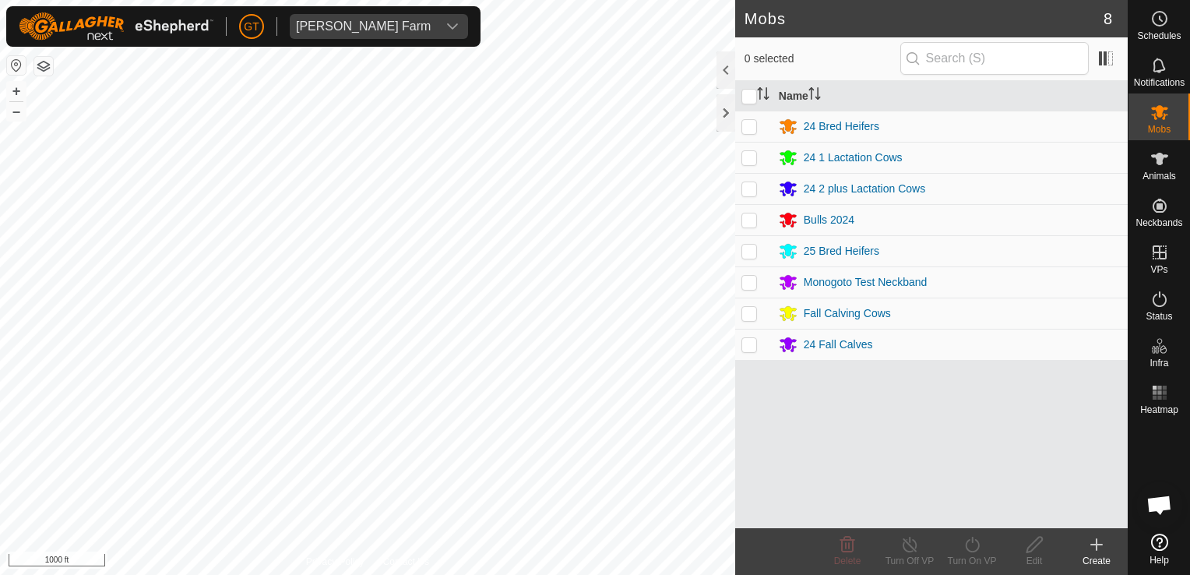
click at [757, 346] on td at bounding box center [753, 344] width 37 height 31
checkbox input "true"
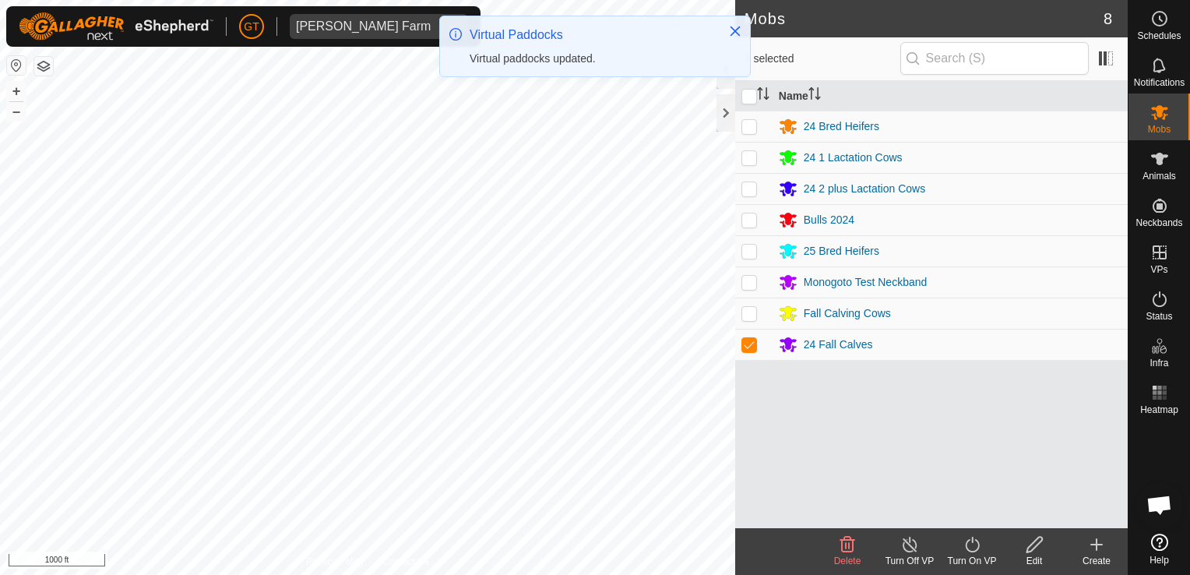
click at [968, 540] on icon at bounding box center [972, 545] width 14 height 16
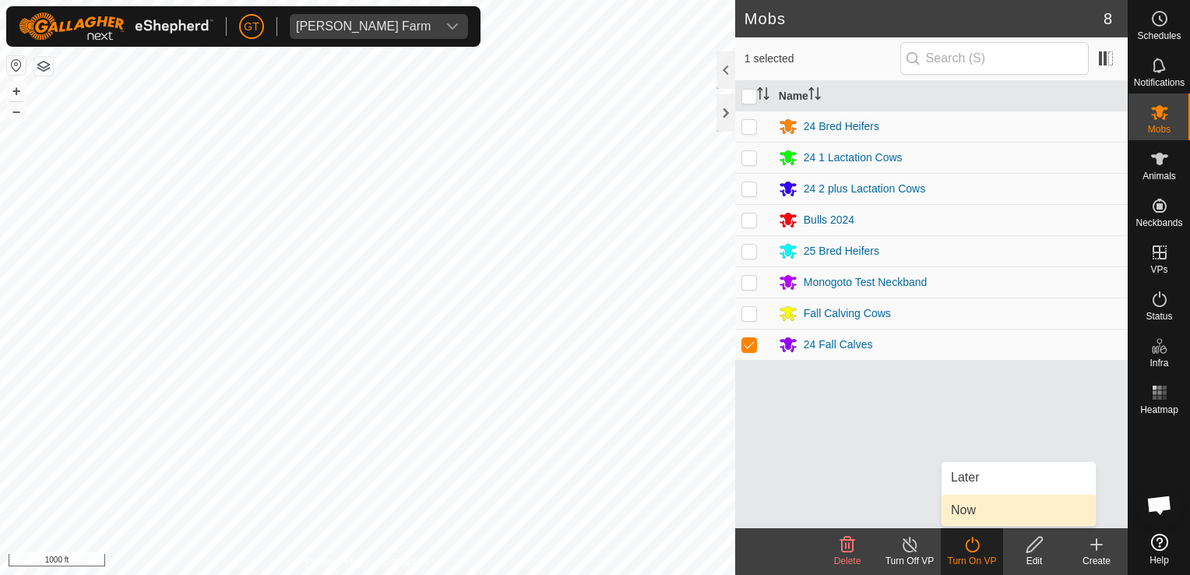
click at [969, 519] on link "Now" at bounding box center [1018, 509] width 154 height 31
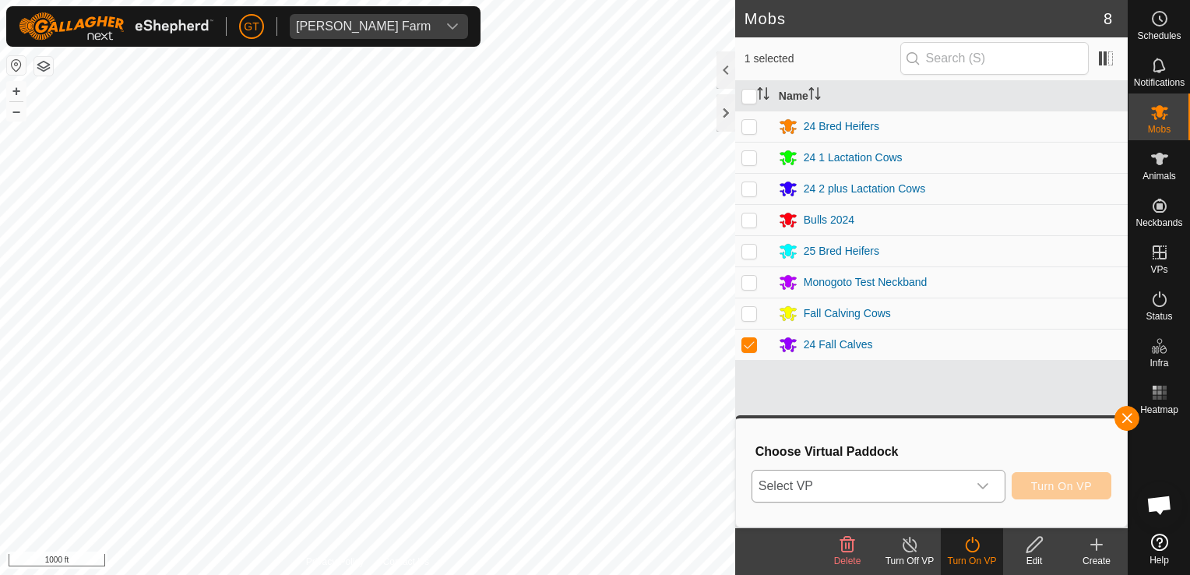
click at [984, 476] on div "dropdown trigger" at bounding box center [982, 485] width 31 height 31
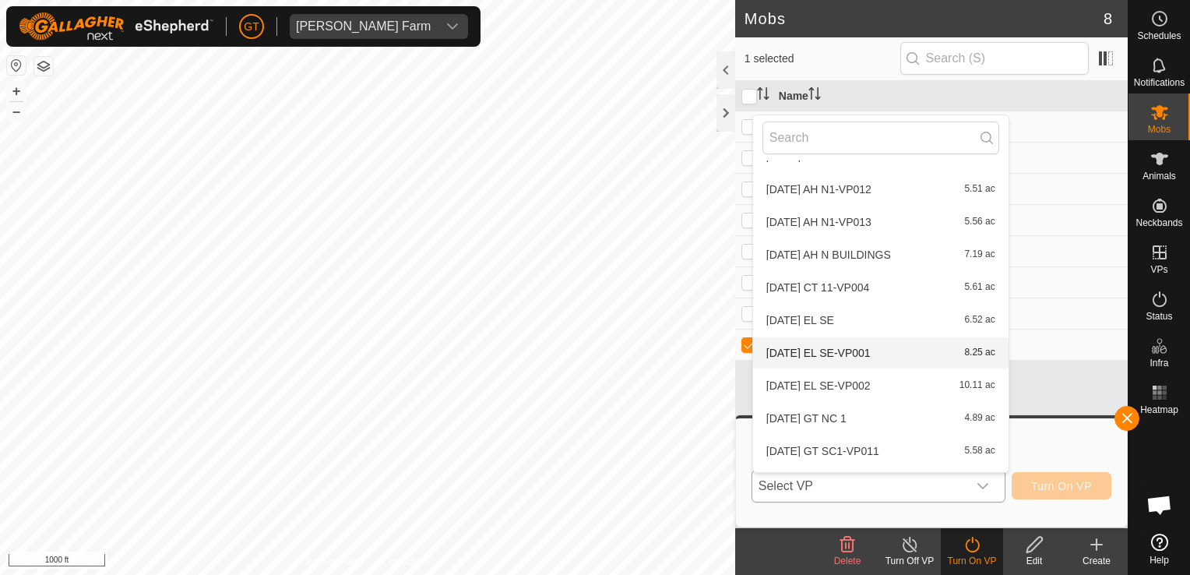
scroll to position [251, 0]
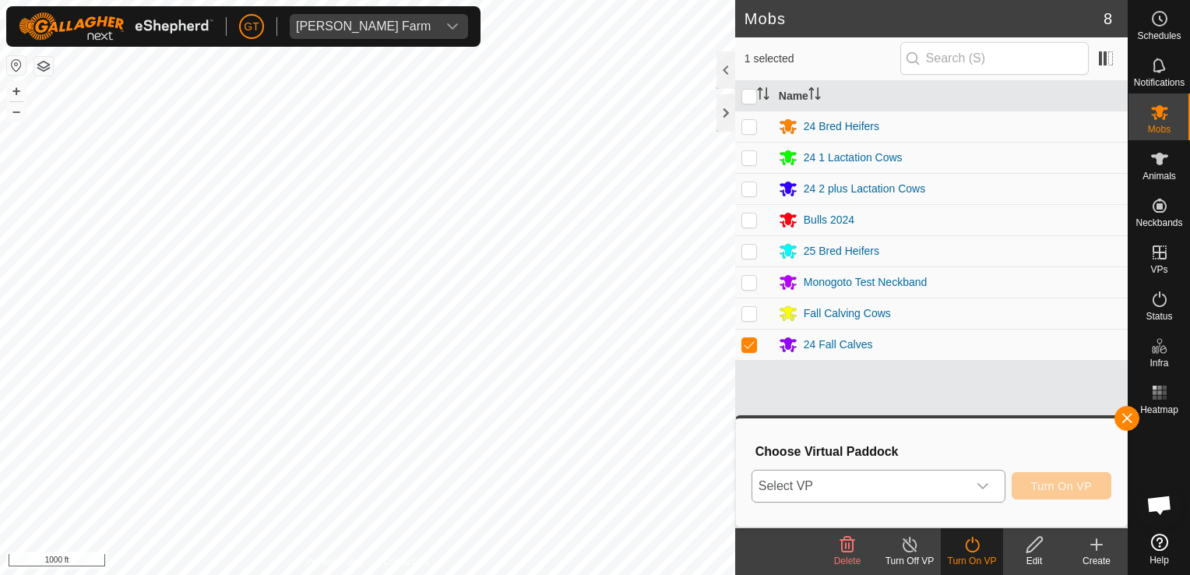
click at [987, 484] on icon "dropdown trigger" at bounding box center [982, 486] width 11 height 6
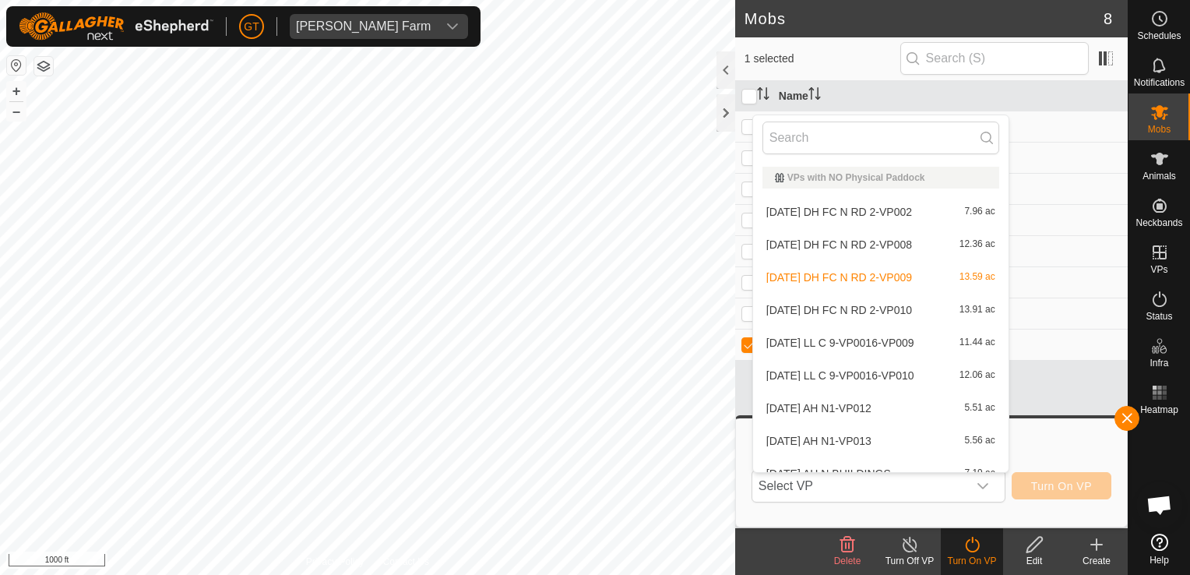
scroll to position [17, 0]
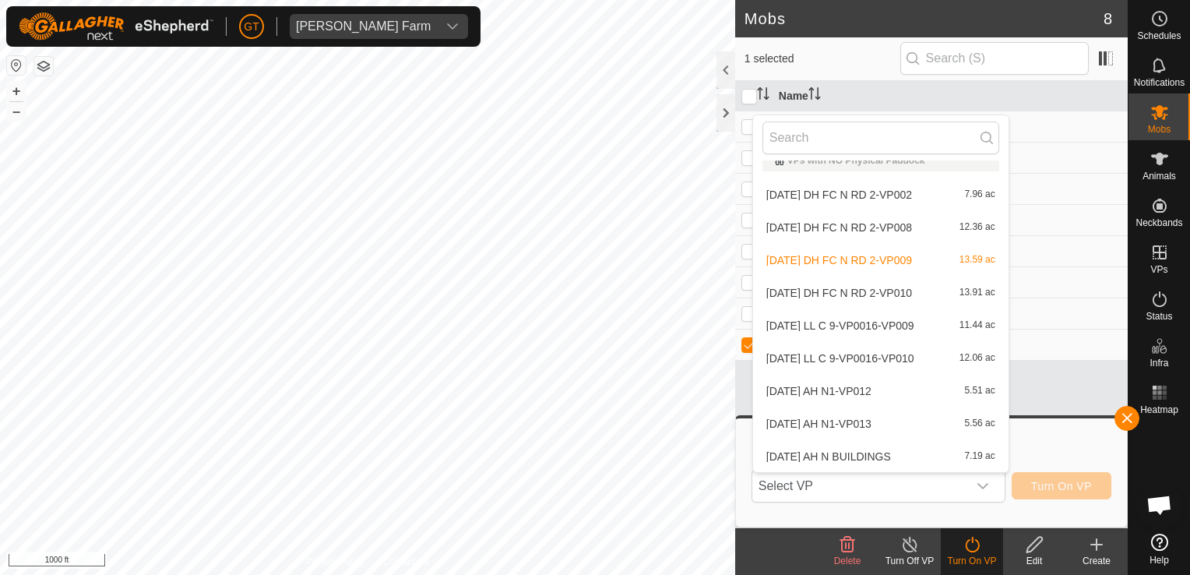
click at [913, 297] on li "[DATE] DH FC N RD 2-VP010 13.91 ac" at bounding box center [880, 292] width 255 height 31
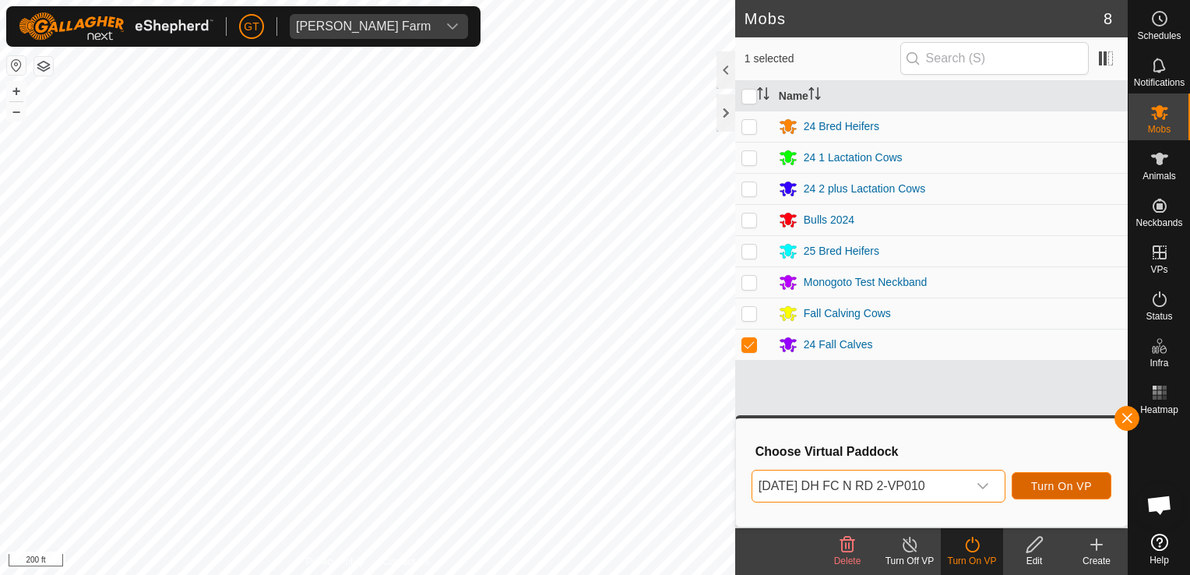
click at [1068, 489] on span "Turn On VP" at bounding box center [1061, 486] width 61 height 12
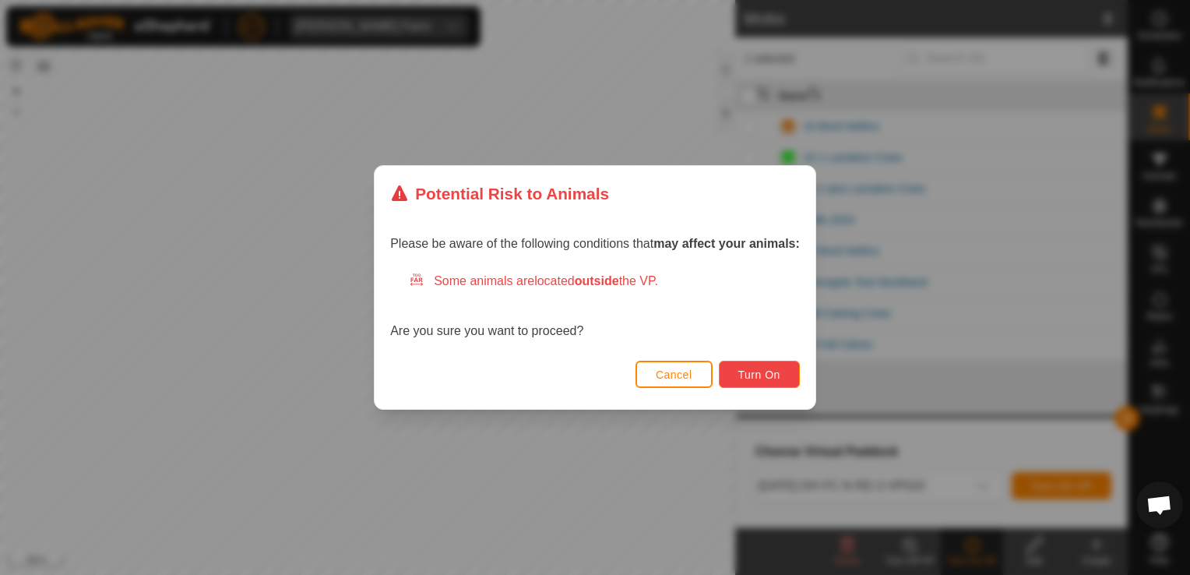
click at [763, 364] on button "Turn On" at bounding box center [759, 374] width 81 height 27
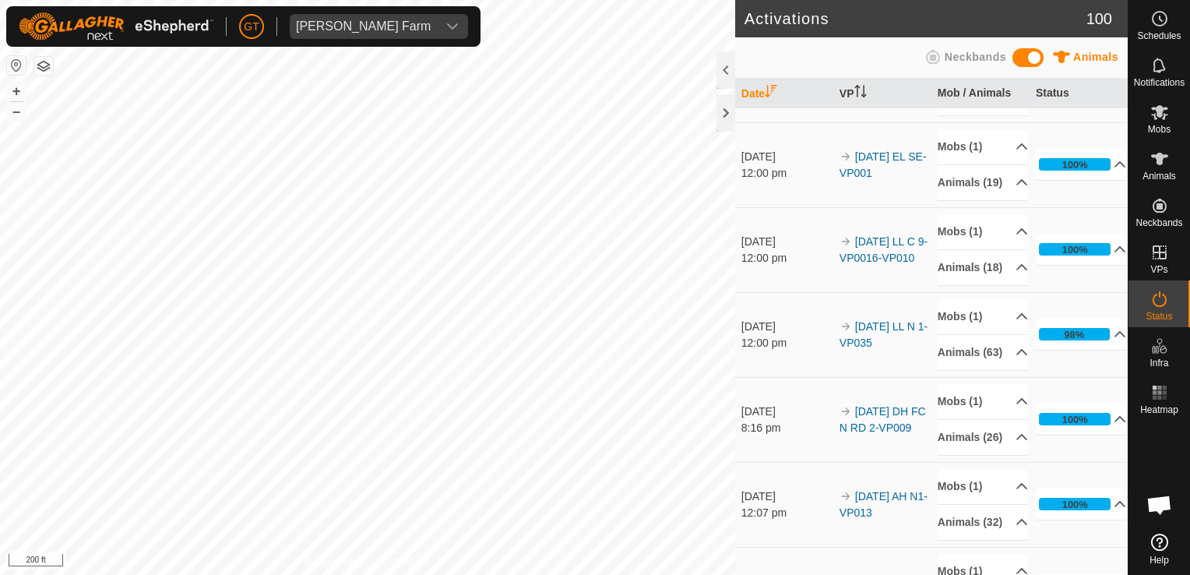
scroll to position [78, 0]
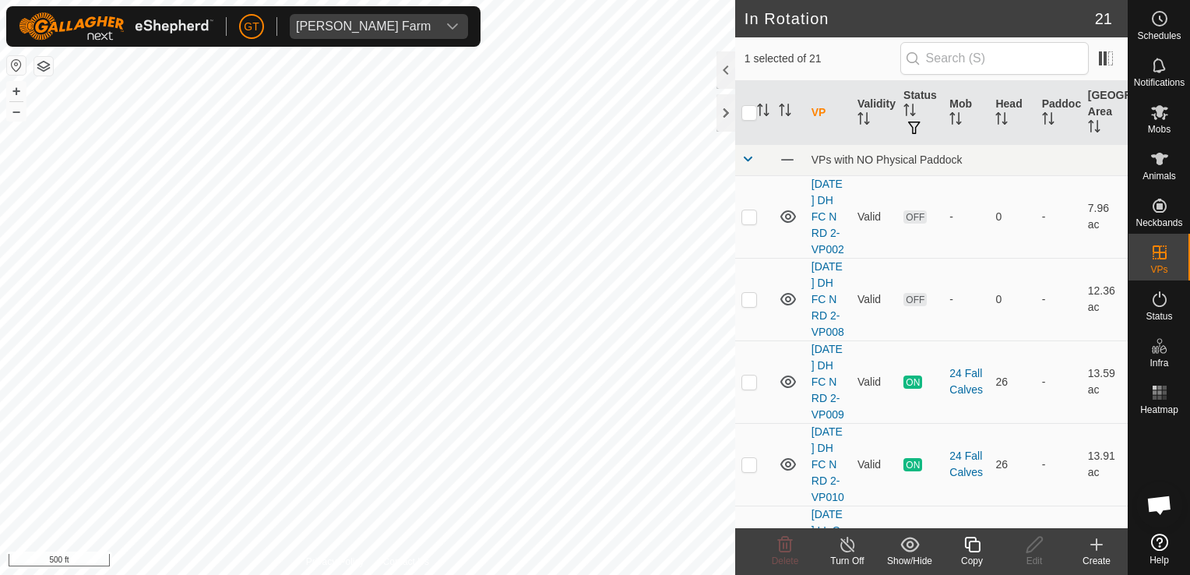
click at [972, 544] on icon at bounding box center [971, 544] width 19 height 19
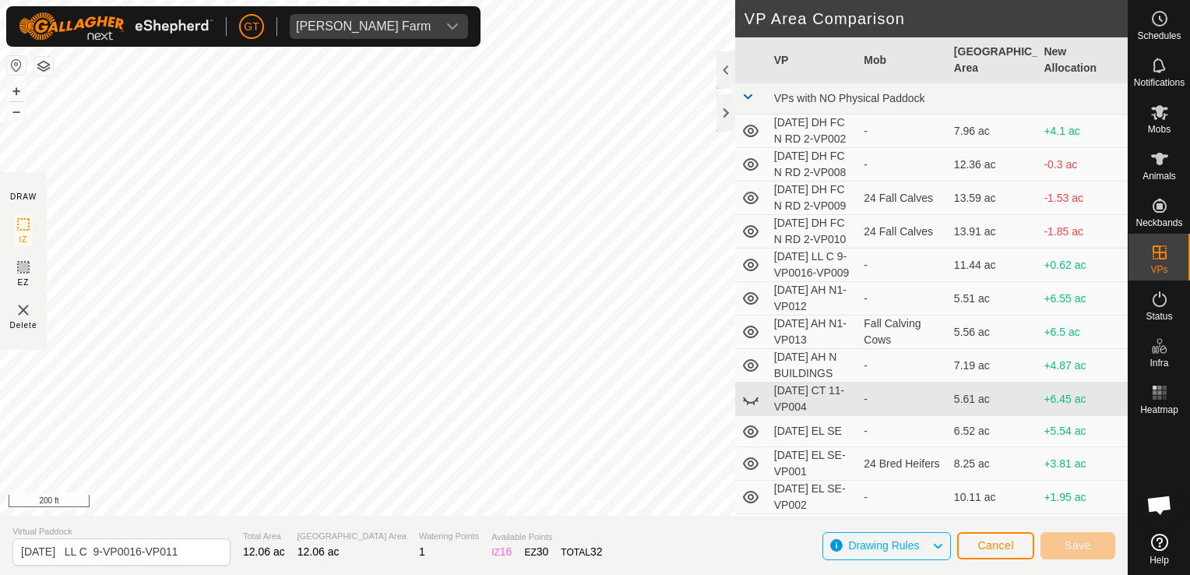
click at [0, 333] on html "[PERSON_NAME] Farm Schedules Notifications Mobs Animals Neckbands VPs Status In…" at bounding box center [595, 287] width 1190 height 575
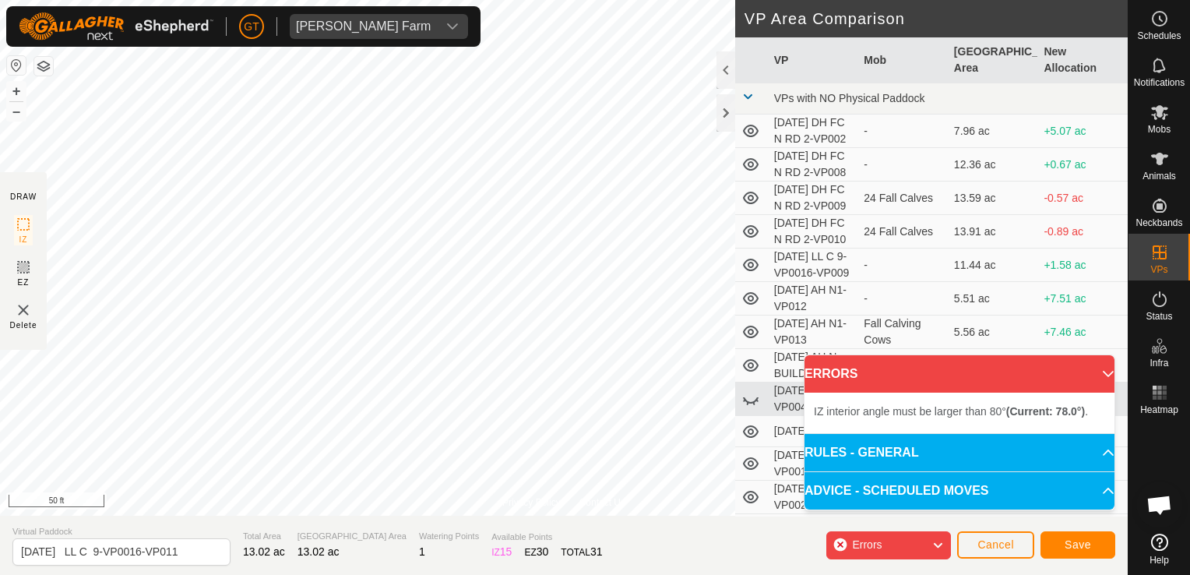
click at [792, 382] on div "Privacy Policy Contact Us 640FC 2694753598 24 Fall Calves [DATE] DH FC N RD 2-V…" at bounding box center [564, 287] width 1128 height 575
click at [611, 574] on html "[PERSON_NAME] Farm Schedules Notifications Mobs Animals Neckbands VPs Status In…" at bounding box center [595, 287] width 1190 height 575
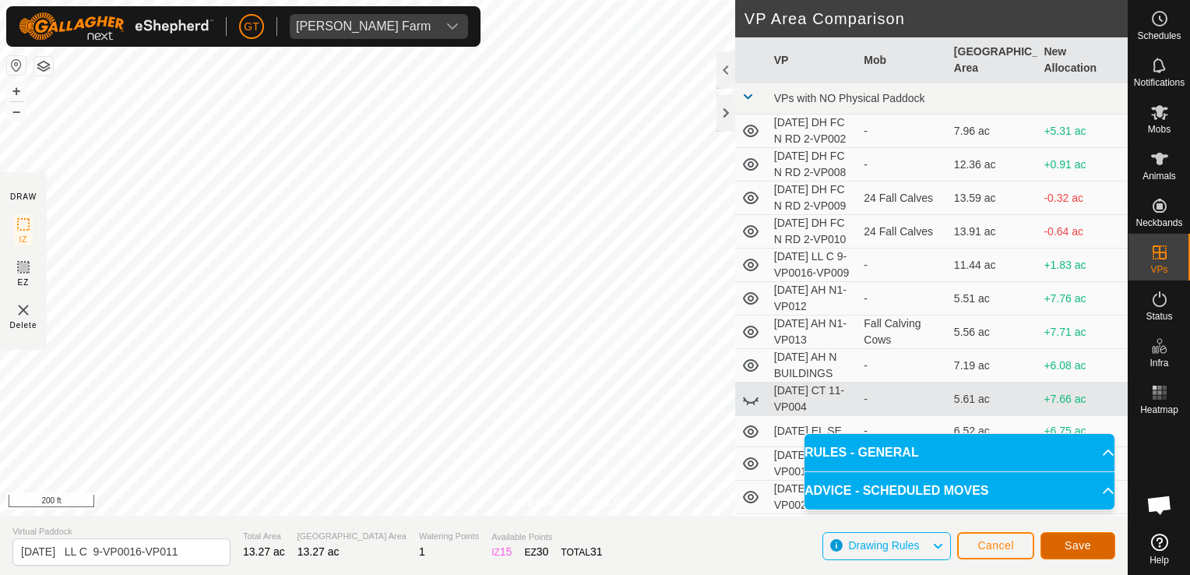
click at [1066, 534] on button "Save" at bounding box center [1077, 545] width 75 height 27
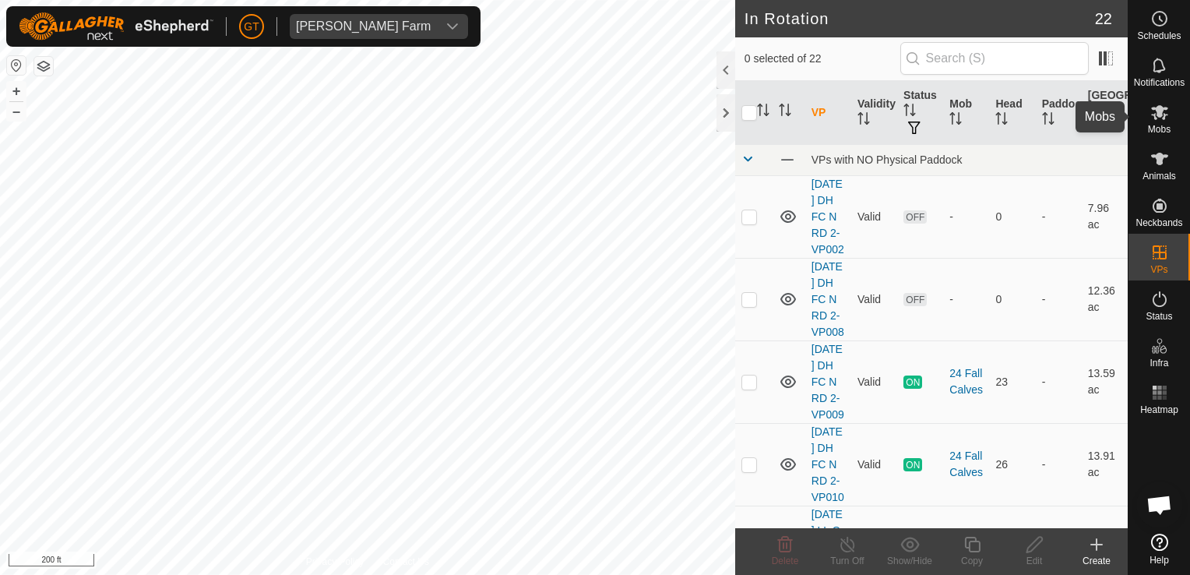
click at [1156, 114] on icon at bounding box center [1159, 112] width 17 height 15
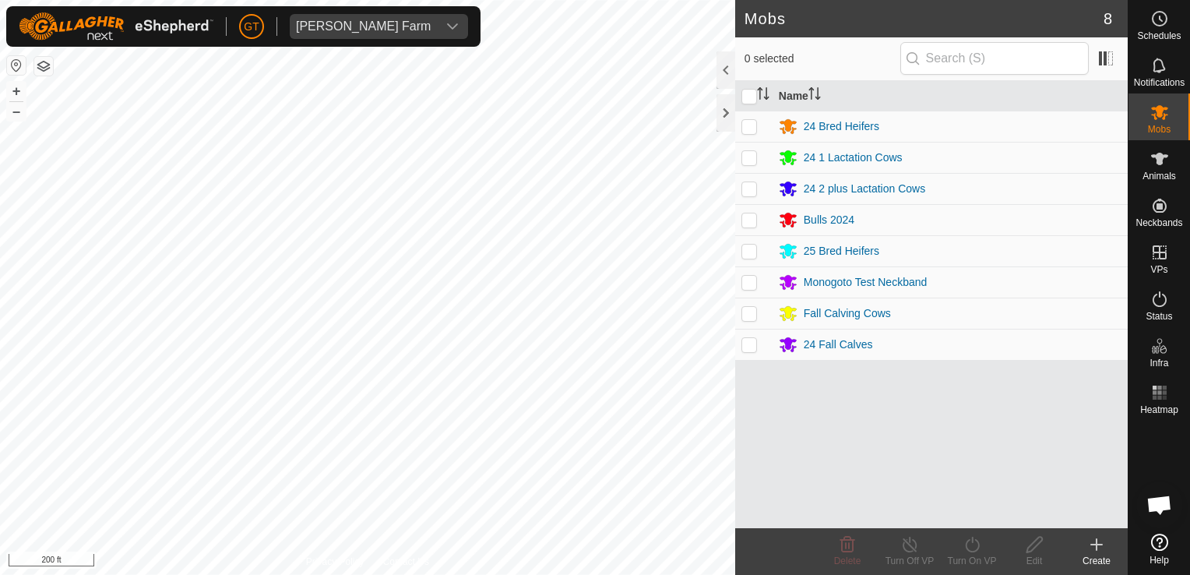
click at [751, 157] on p-checkbox at bounding box center [749, 157] width 16 height 12
checkbox input "true"
click at [969, 548] on icon at bounding box center [971, 544] width 19 height 19
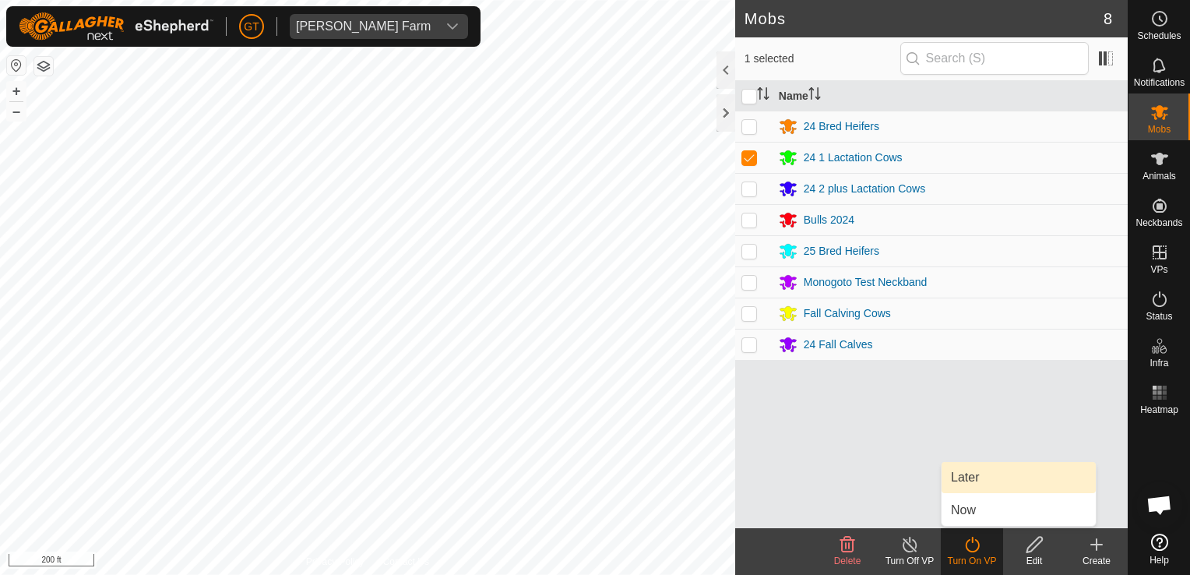
click at [969, 477] on link "Later" at bounding box center [1018, 477] width 154 height 31
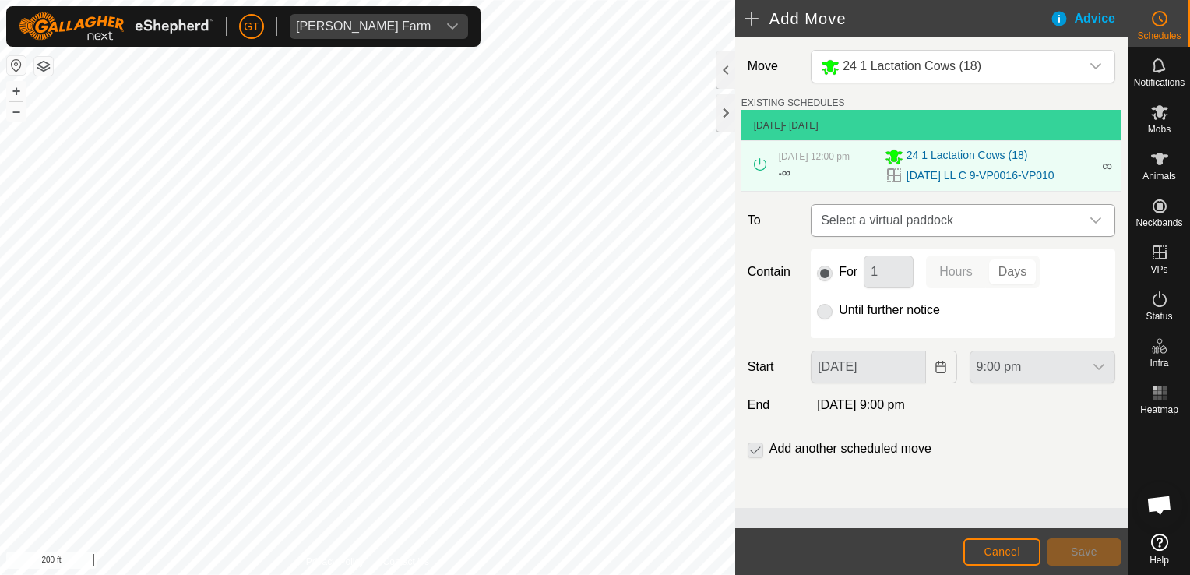
click at [1103, 227] on div "dropdown trigger" at bounding box center [1095, 220] width 31 height 31
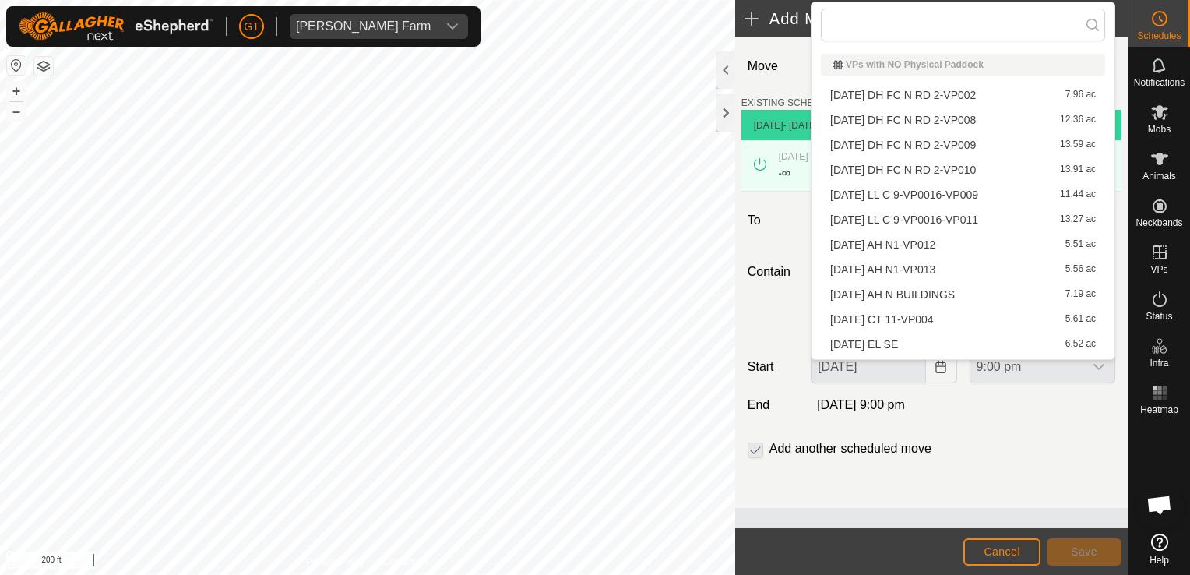
click at [1008, 218] on li "[DATE] LL C 9-VP0016-VP011 13.27 ac" at bounding box center [963, 219] width 284 height 23
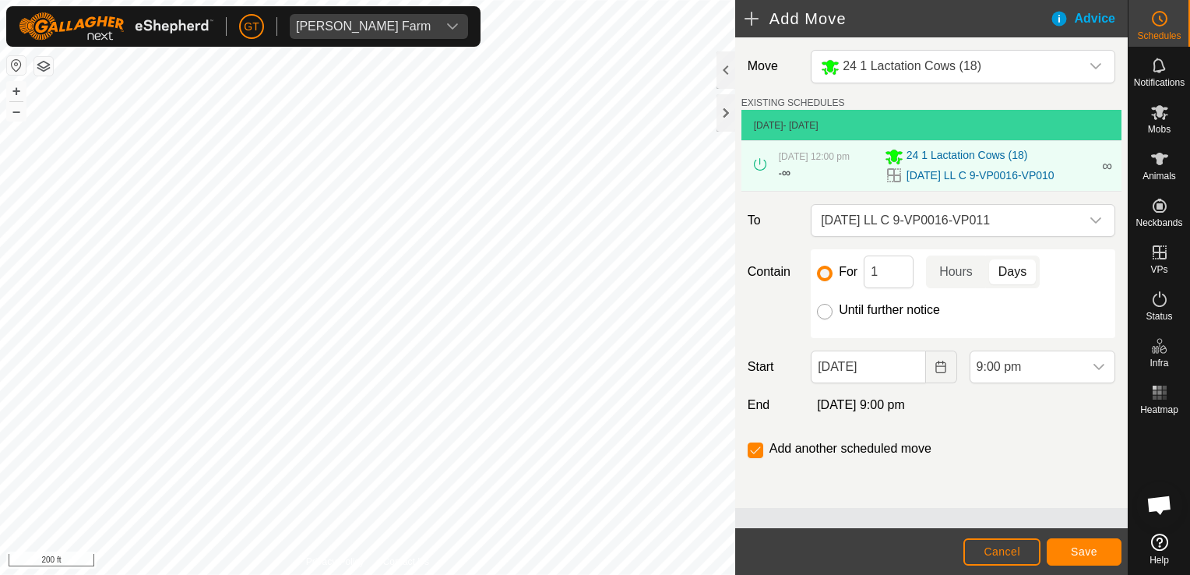
click at [828, 319] on input "Until further notice" at bounding box center [825, 312] width 16 height 16
radio input "true"
checkbox input "false"
click at [938, 373] on icon "Choose Date" at bounding box center [940, 367] width 12 height 12
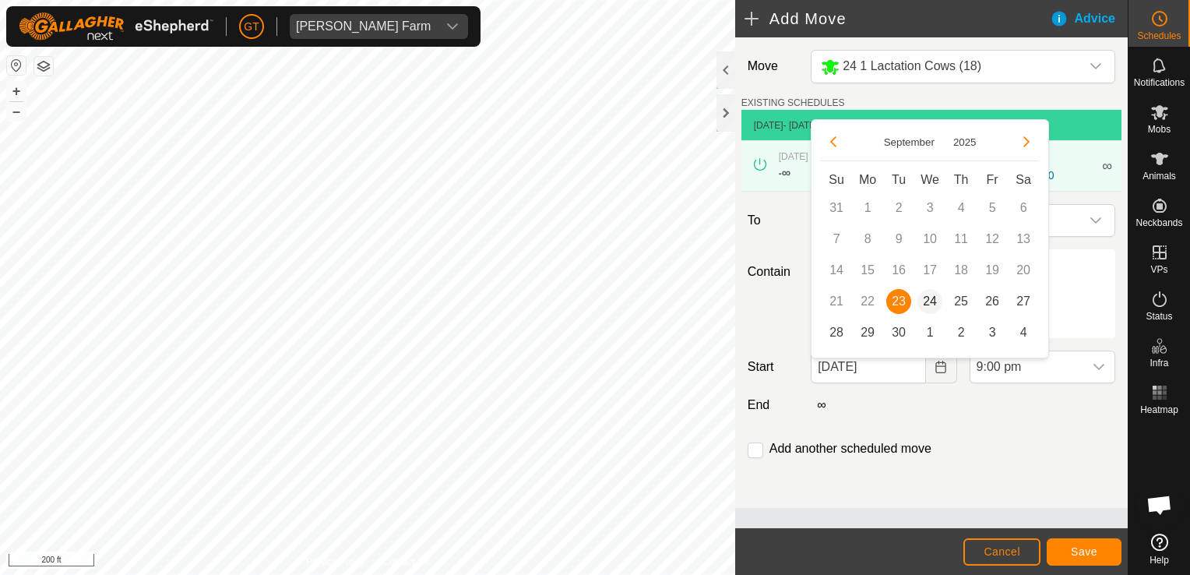
click at [937, 304] on span "24" at bounding box center [929, 301] width 25 height 25
type input "[DATE]"
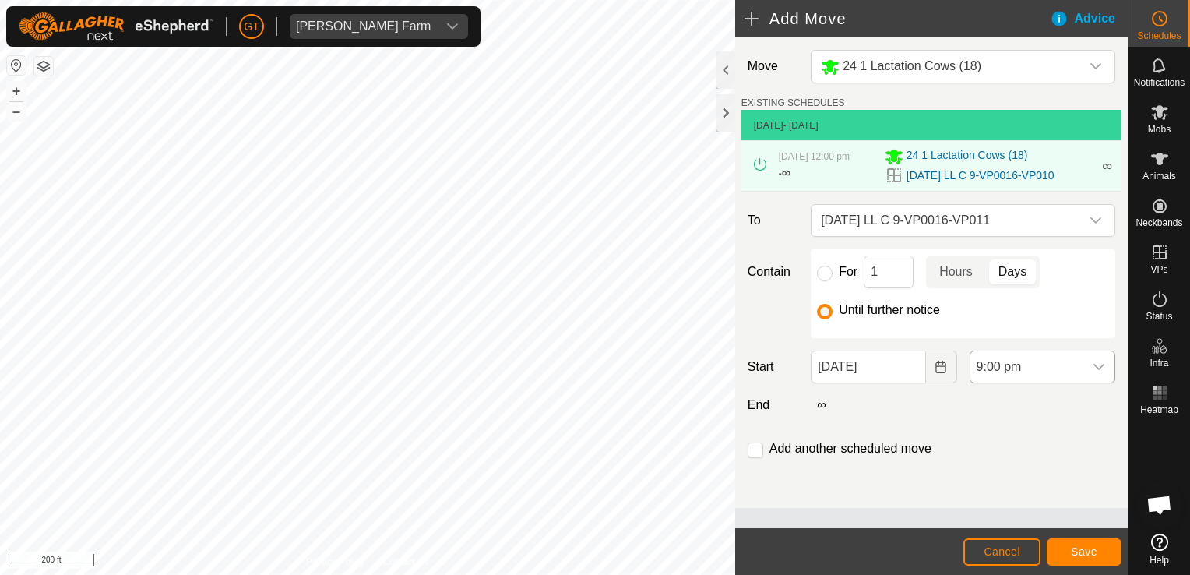
click at [1096, 373] on icon "dropdown trigger" at bounding box center [1099, 367] width 12 height 12
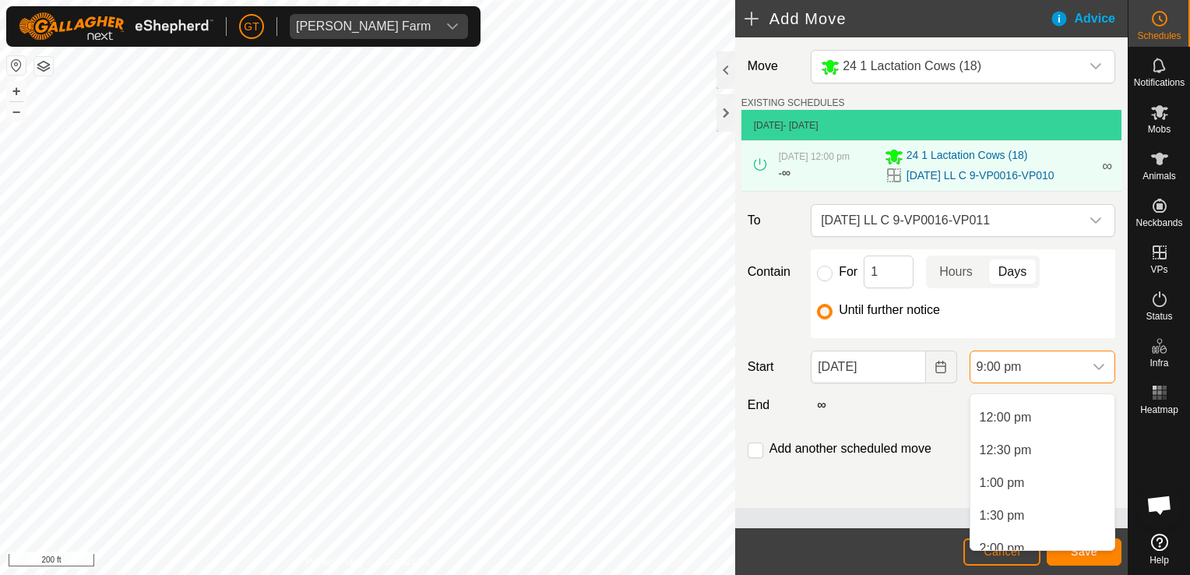
scroll to position [776, 0]
click at [1036, 421] on li "12:00 pm" at bounding box center [1042, 418] width 144 height 31
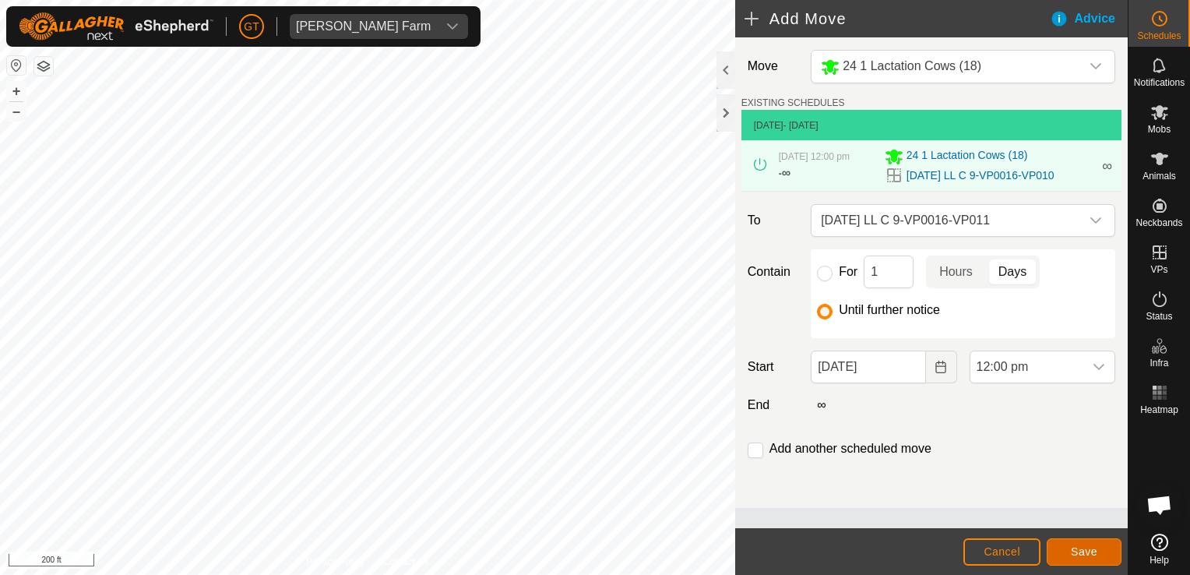
click at [1072, 551] on span "Save" at bounding box center [1084, 551] width 26 height 12
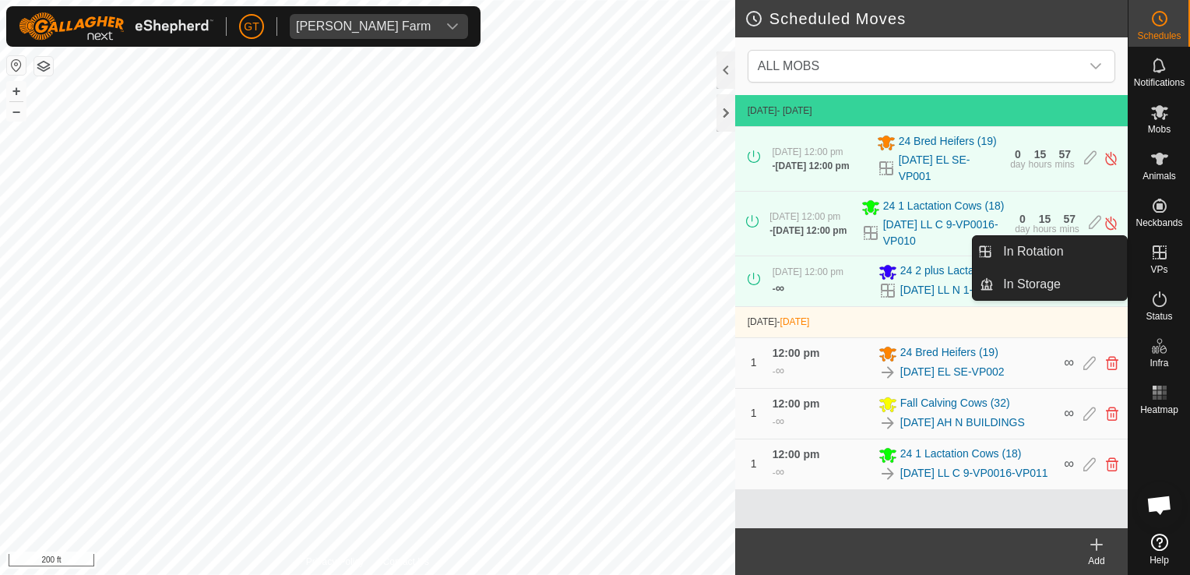
click at [1156, 258] on icon at bounding box center [1159, 252] width 14 height 14
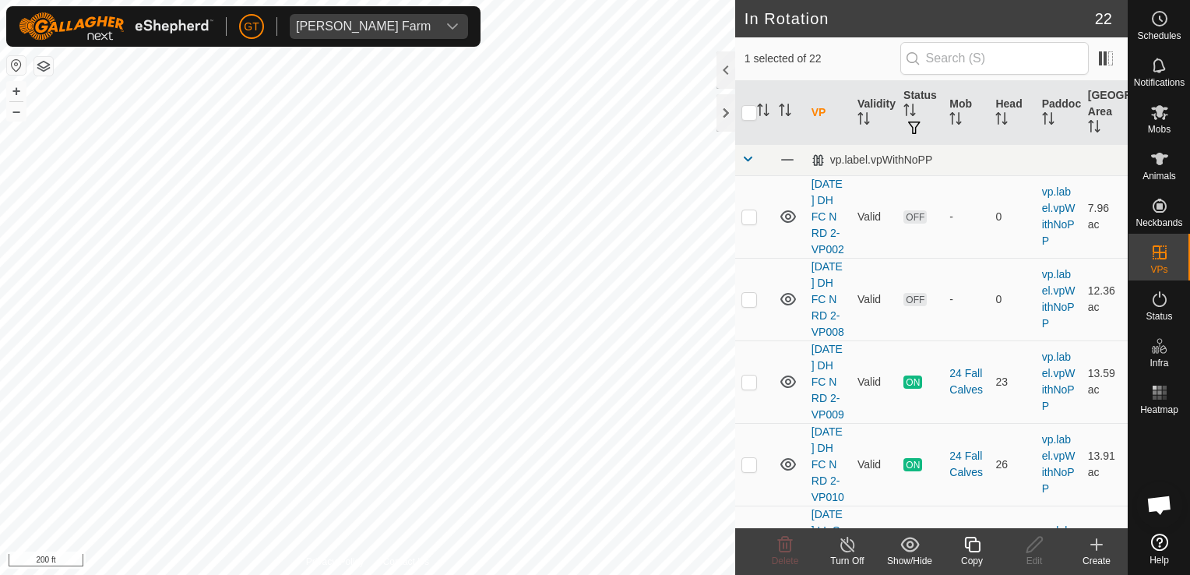
click at [979, 547] on icon at bounding box center [972, 545] width 16 height 16
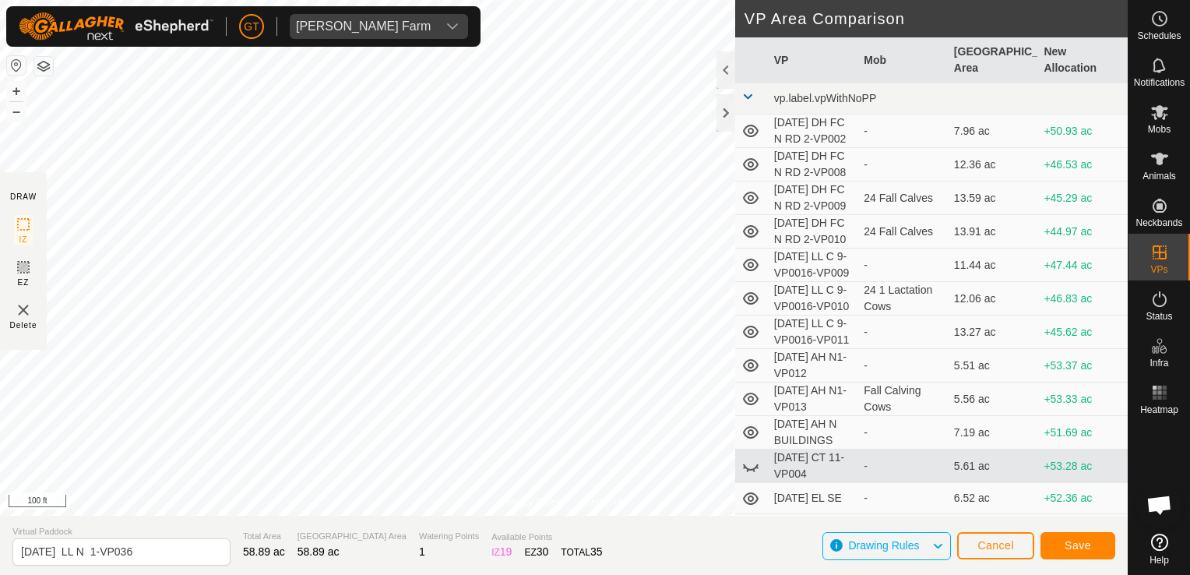
click at [418, 551] on div "Privacy Policy Contact Us Type: Inclusion Zone undefined Animal + – ⇧ i 100 ft …" at bounding box center [564, 287] width 1128 height 575
click at [1082, 551] on span "Save" at bounding box center [1077, 545] width 26 height 12
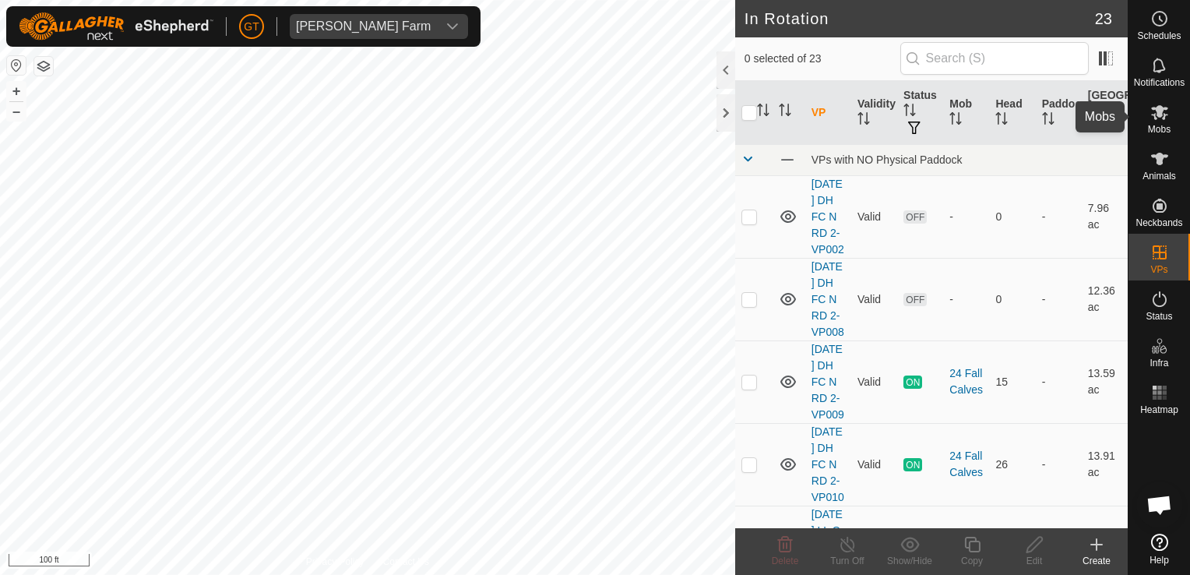
click at [1157, 117] on icon at bounding box center [1159, 112] width 17 height 15
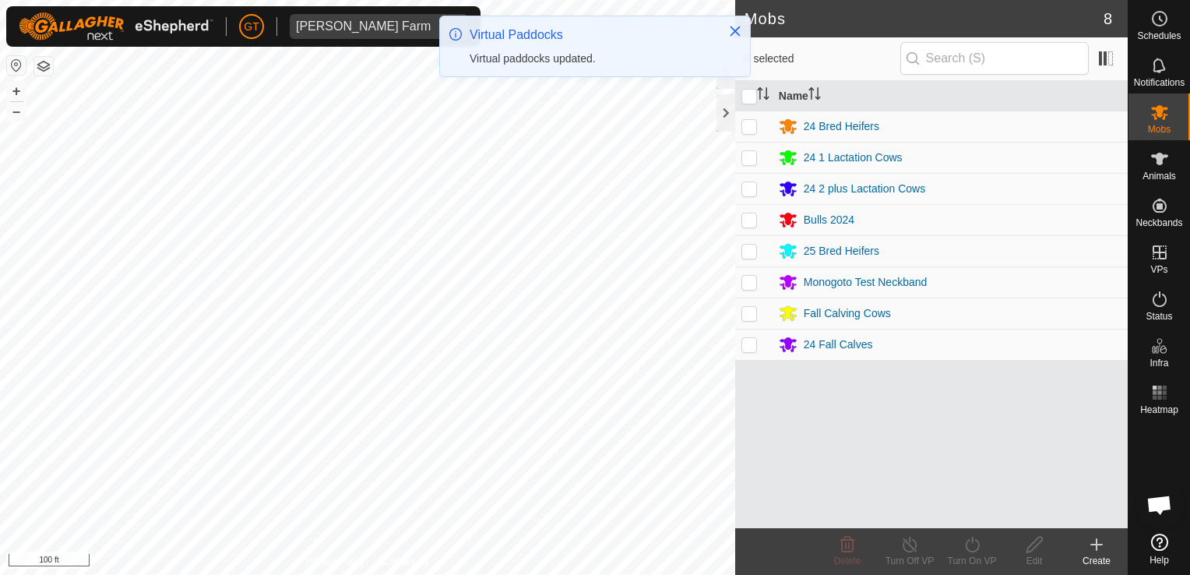
click at [749, 192] on p-checkbox at bounding box center [749, 188] width 16 height 12
checkbox input "true"
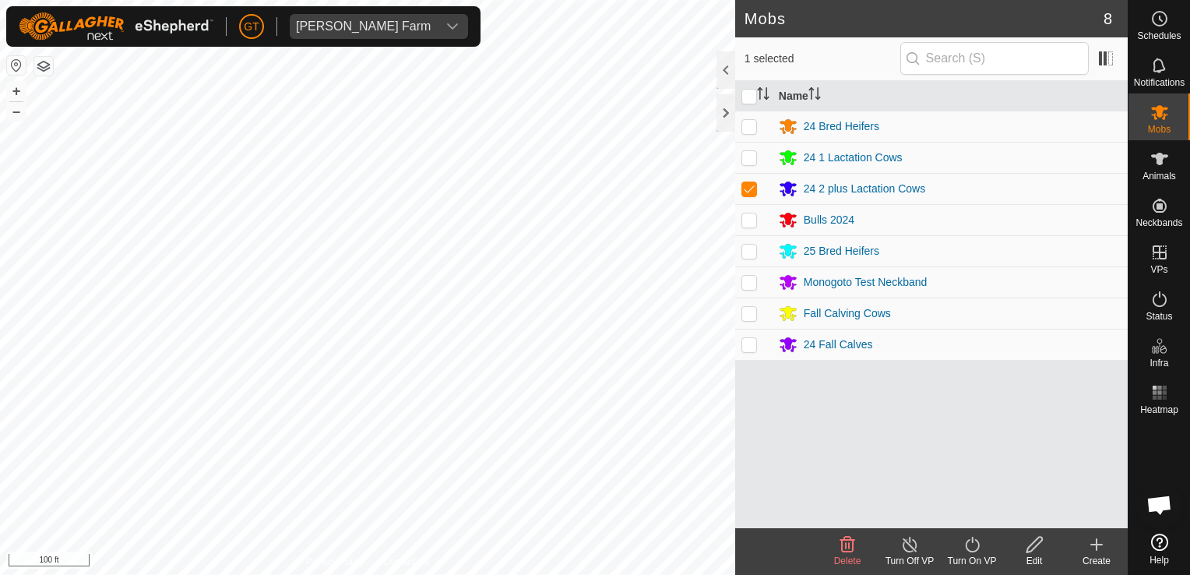
click at [966, 548] on icon at bounding box center [972, 545] width 14 height 16
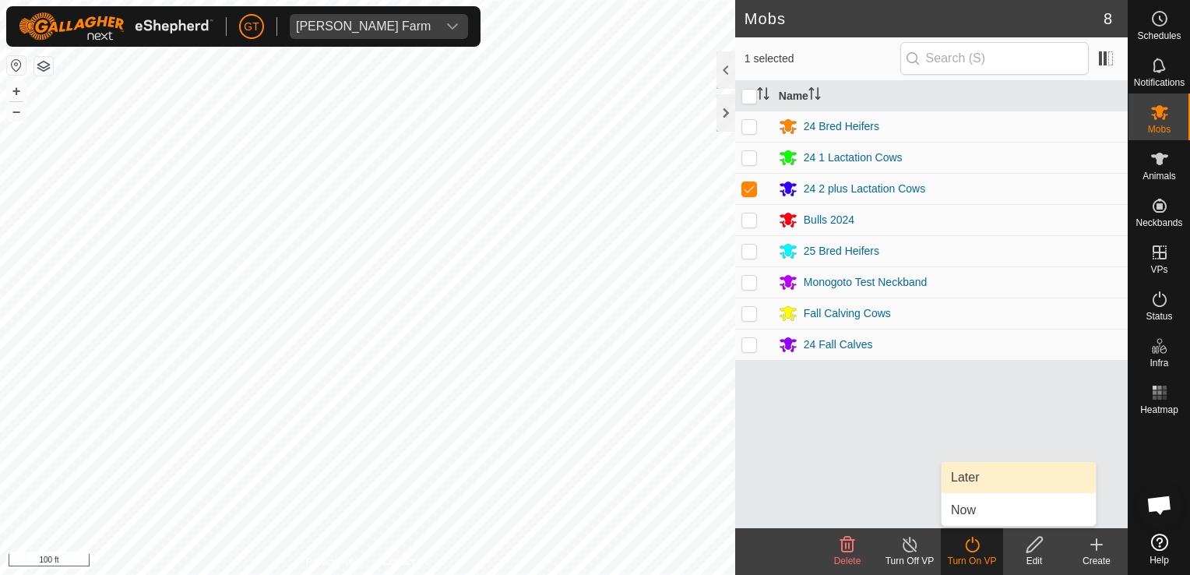
click at [974, 485] on link "Later" at bounding box center [1018, 477] width 154 height 31
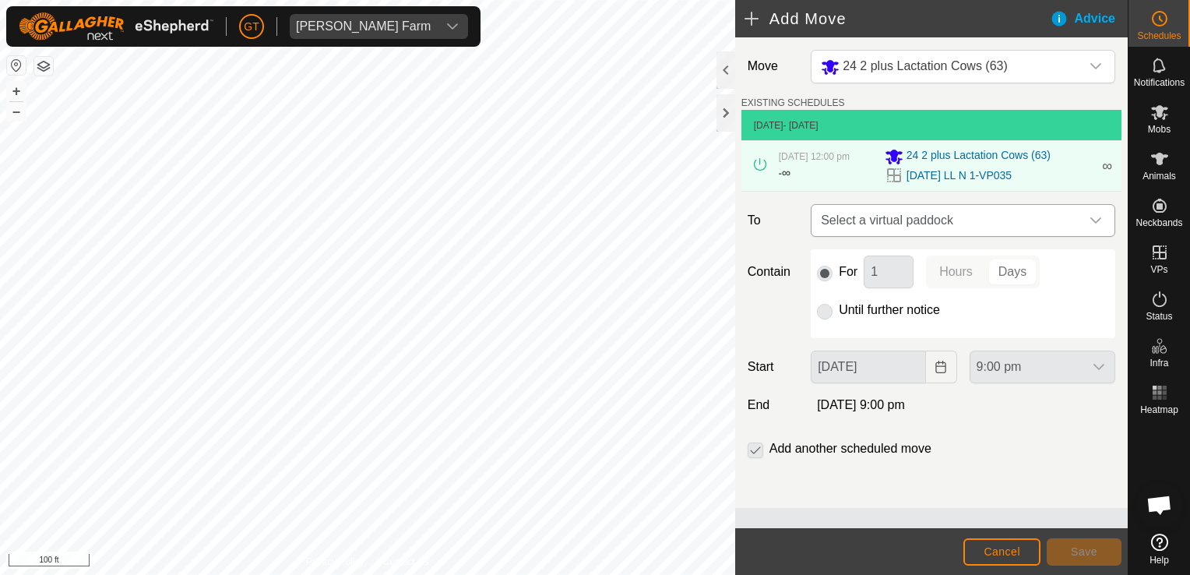
click at [1098, 227] on icon "dropdown trigger" at bounding box center [1095, 220] width 12 height 12
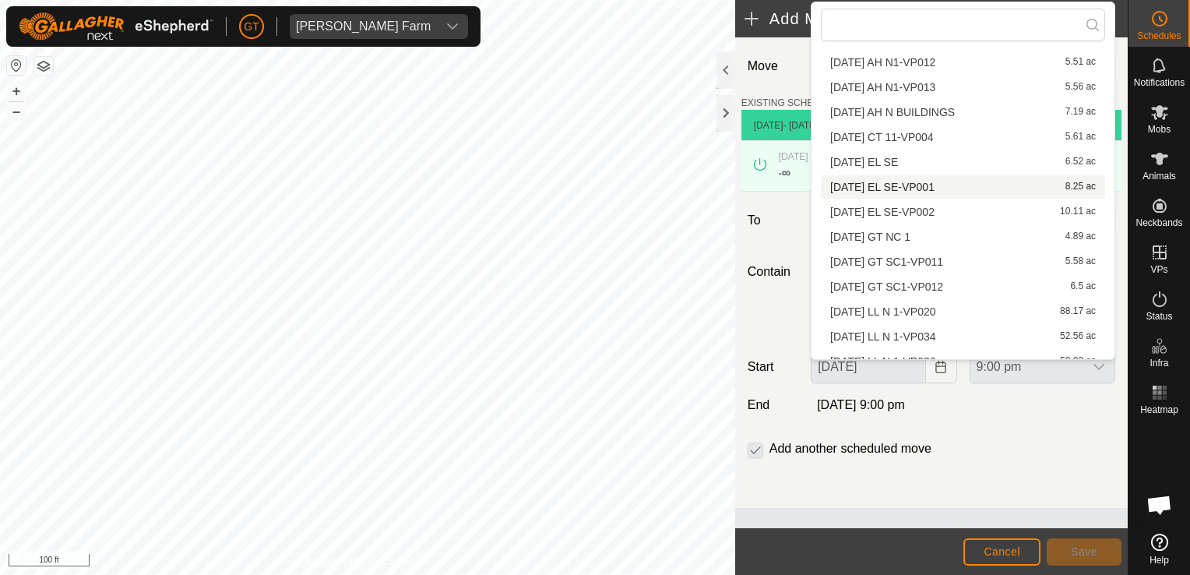
scroll to position [234, 0]
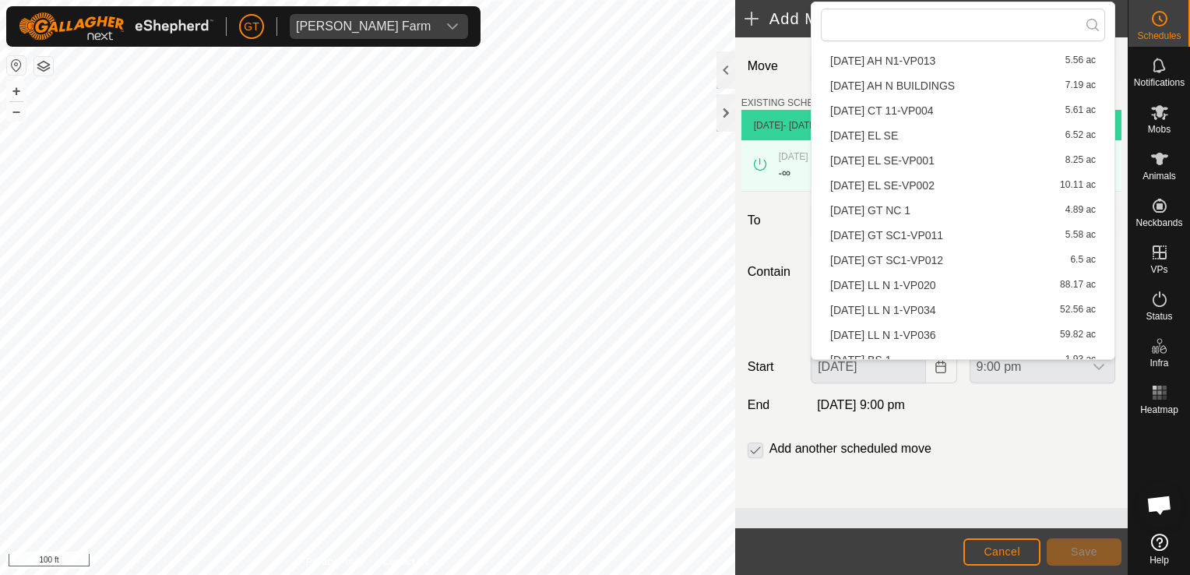
click at [981, 331] on li "[DATE] LL N 1-VP036 59.82 ac" at bounding box center [963, 334] width 284 height 23
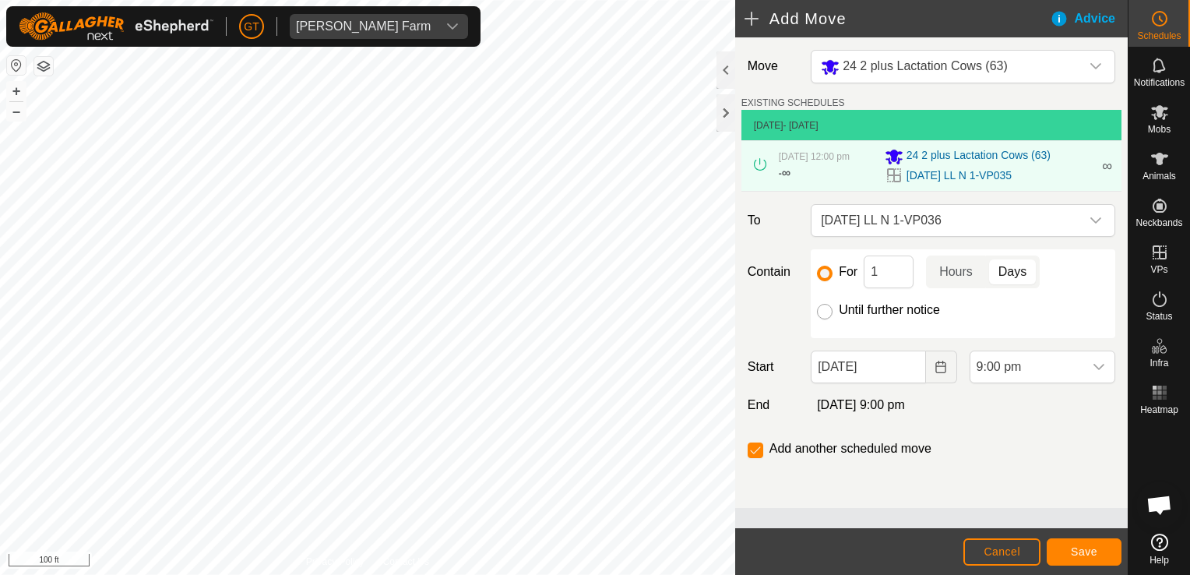
click at [826, 319] on input "Until further notice" at bounding box center [825, 312] width 16 height 16
radio input "true"
checkbox input "false"
click at [940, 373] on icon "Choose Date" at bounding box center [940, 367] width 10 height 12
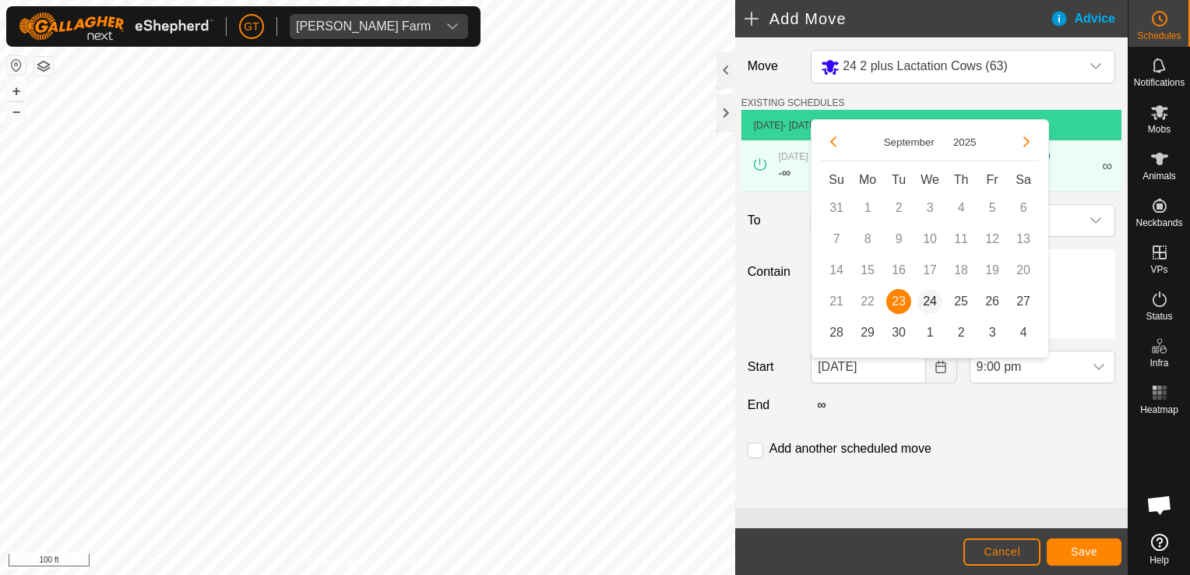
click at [933, 308] on span "24" at bounding box center [929, 301] width 25 height 25
type input "[DATE]"
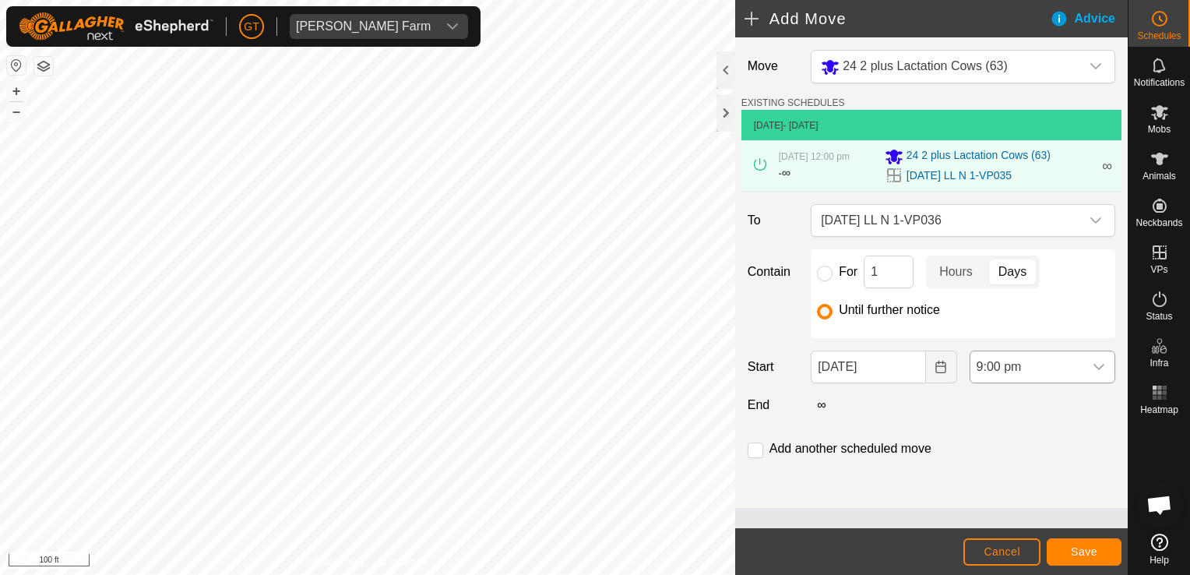
click at [1100, 370] on icon "dropdown trigger" at bounding box center [1098, 367] width 11 height 6
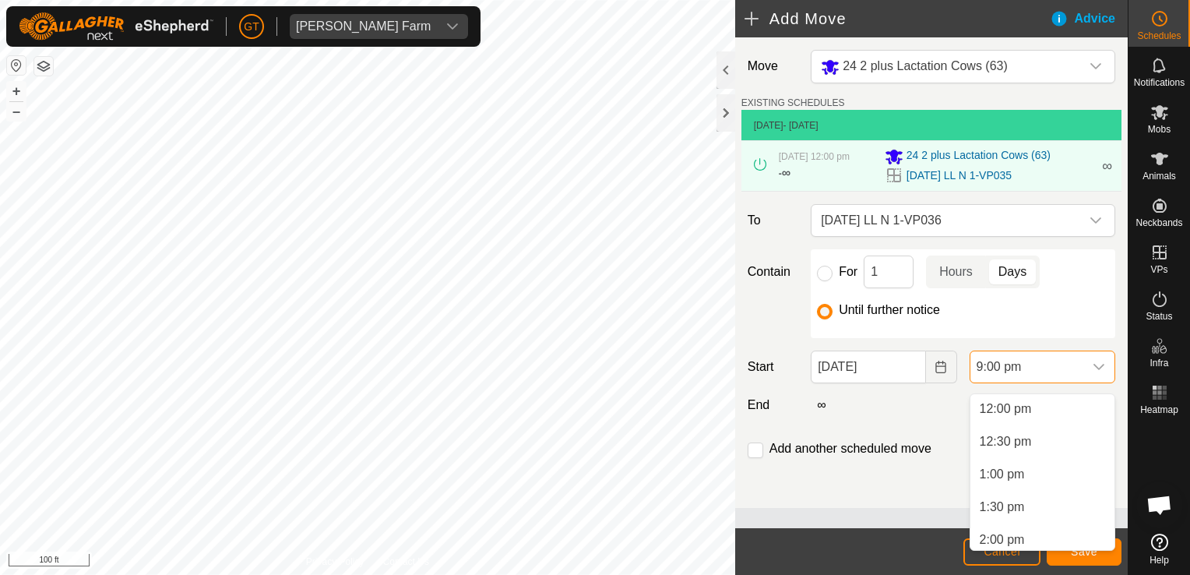
scroll to position [776, 0]
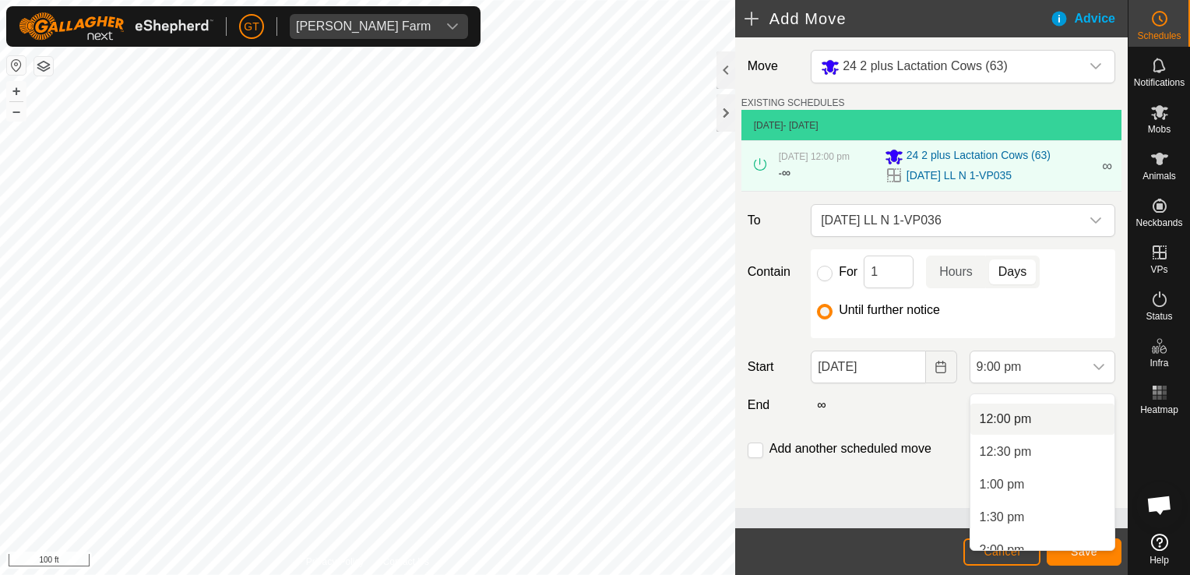
click at [1058, 413] on li "12:00 pm" at bounding box center [1042, 418] width 144 height 31
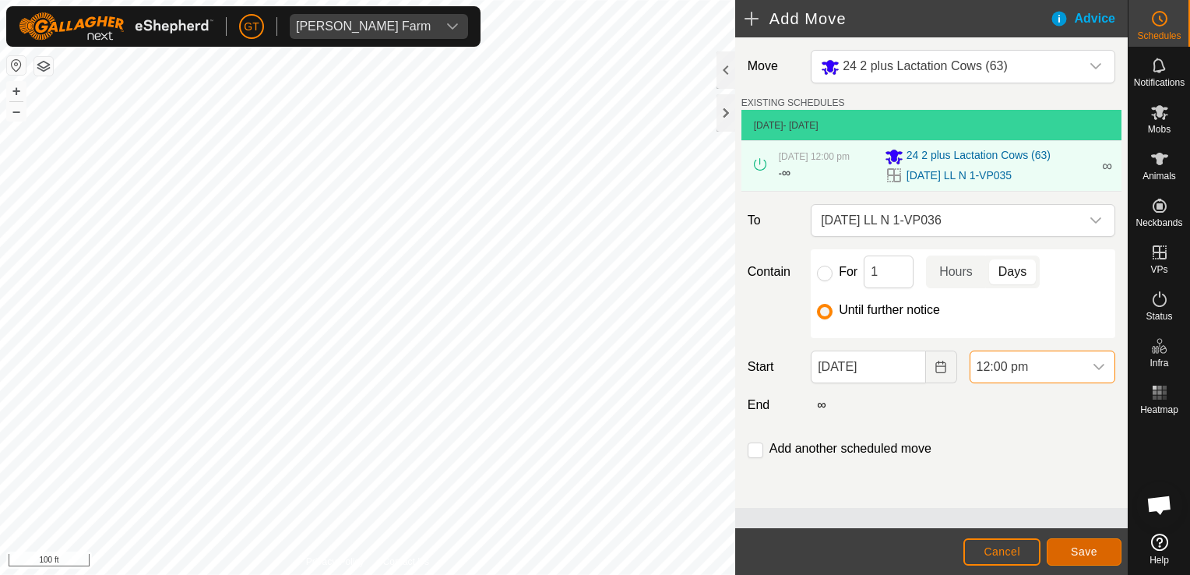
click at [1089, 546] on span "Save" at bounding box center [1084, 551] width 26 height 12
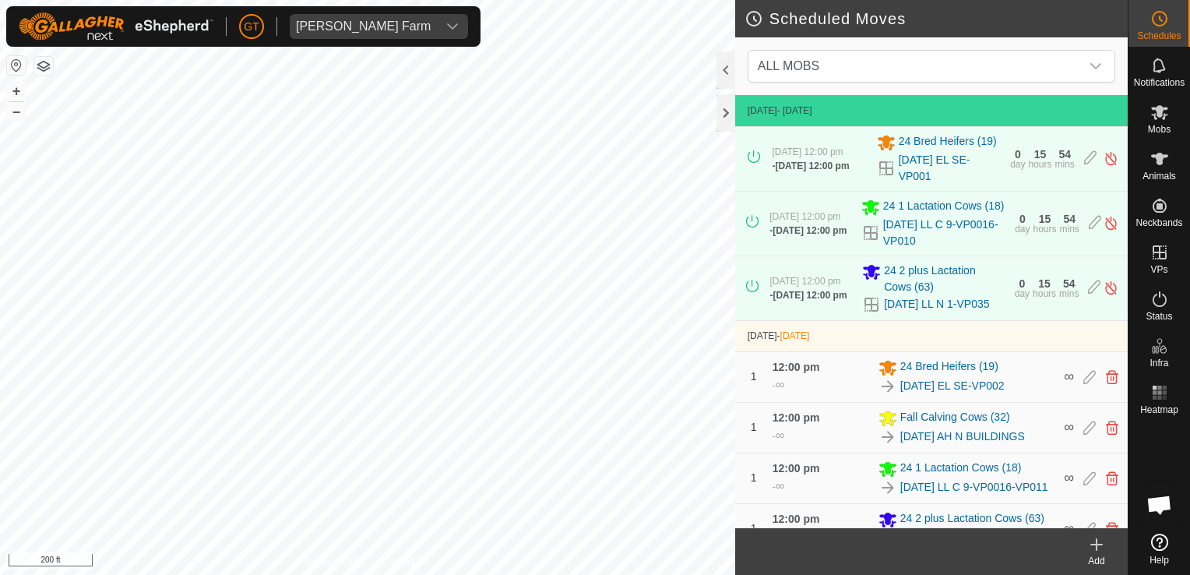
scroll to position [76, 0]
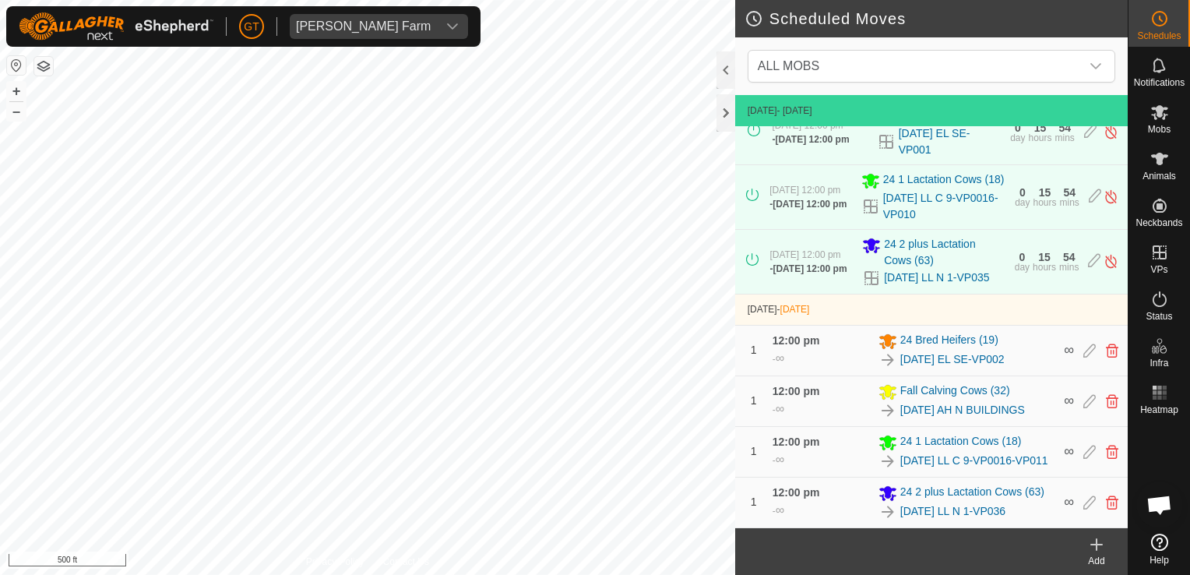
click at [0, 438] on html "[PERSON_NAME] Farm Schedules Notifications Mobs Animals Neckbands VPs Status In…" at bounding box center [595, 287] width 1190 height 575
